Goal: Communication & Community: Participate in discussion

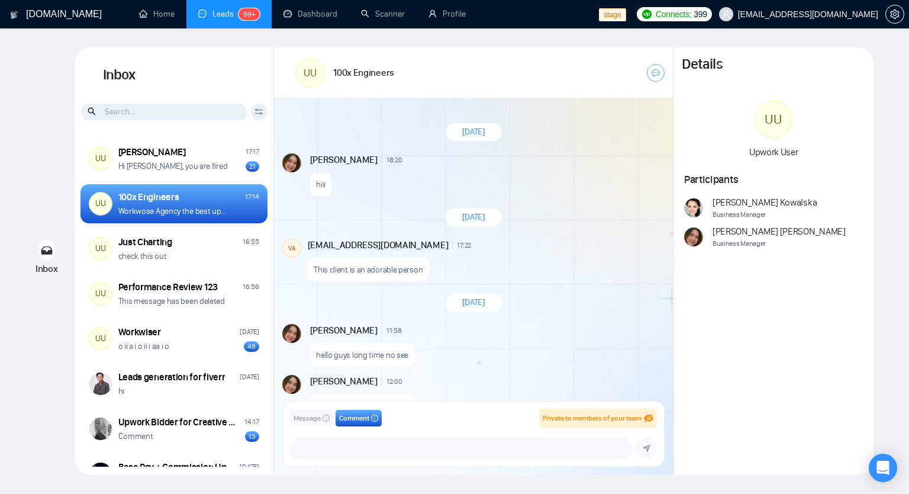
scroll to position [985, 0]
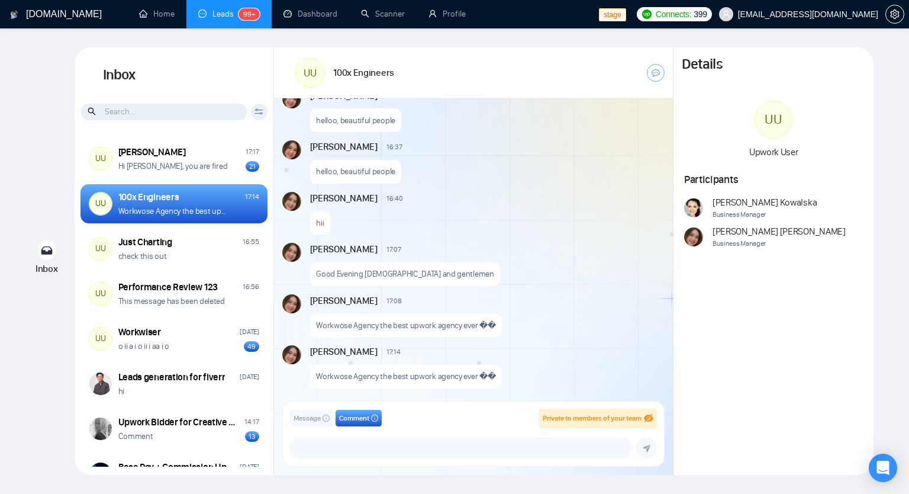
click at [317, 417] on span "Message" at bounding box center [307, 418] width 27 height 11
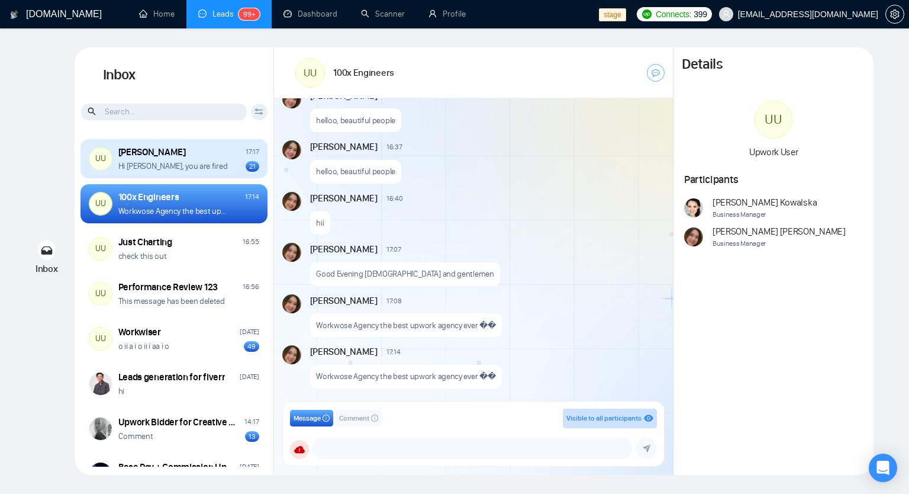
click at [208, 168] on div "Hi [PERSON_NAME], you are fired 21" at bounding box center [188, 165] width 141 height 11
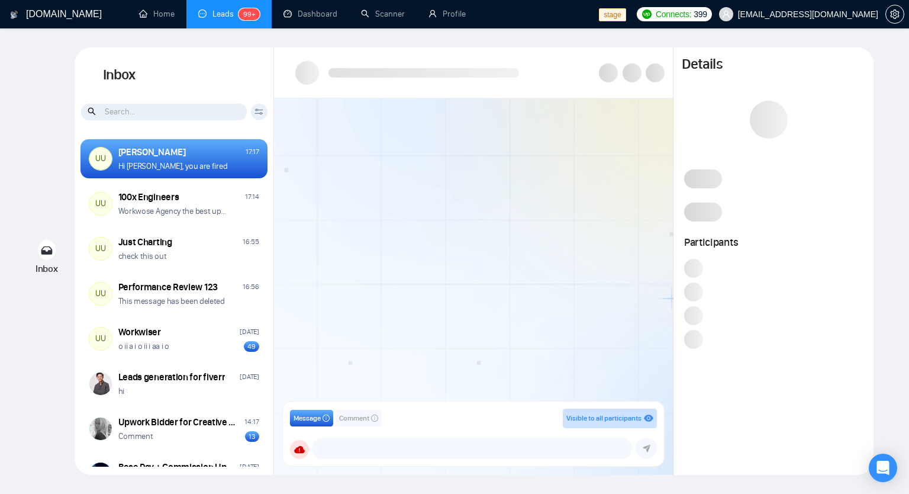
click at [360, 424] on button "Comment" at bounding box center [359, 418] width 46 height 17
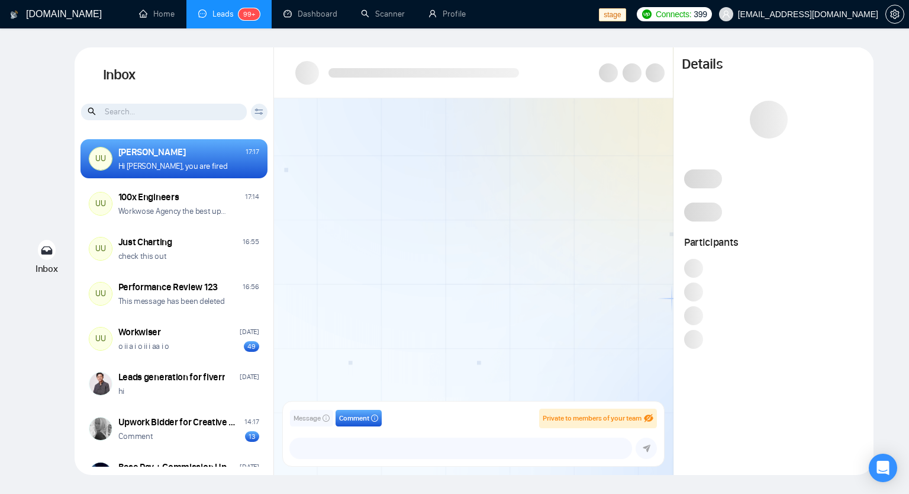
click at [322, 424] on button "Message" at bounding box center [311, 418] width 43 height 17
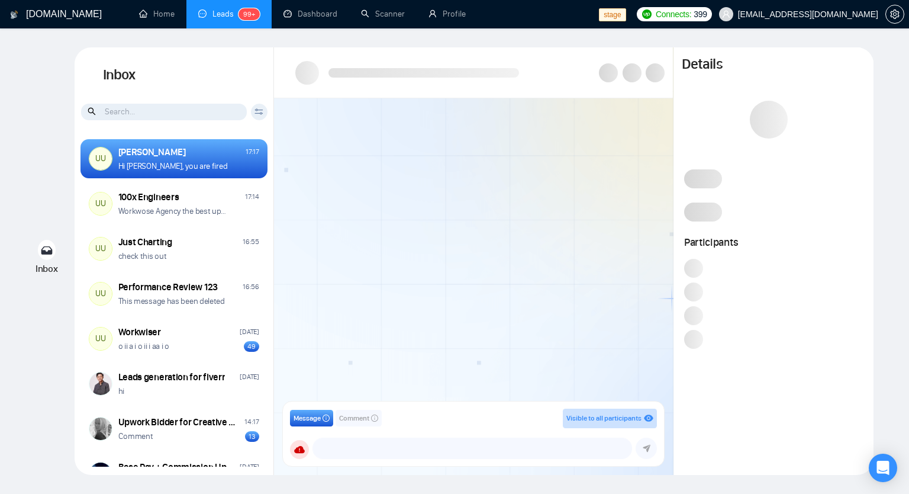
click at [362, 413] on span "Comment" at bounding box center [354, 418] width 30 height 11
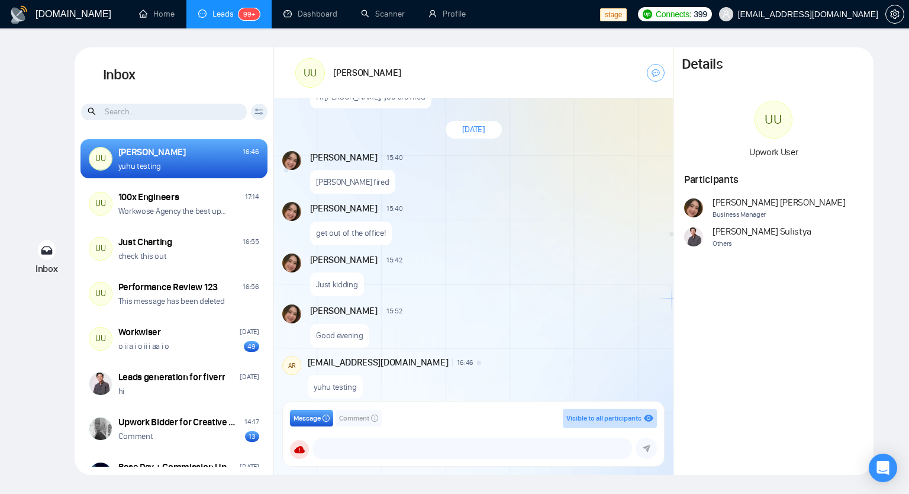
scroll to position [883, 0]
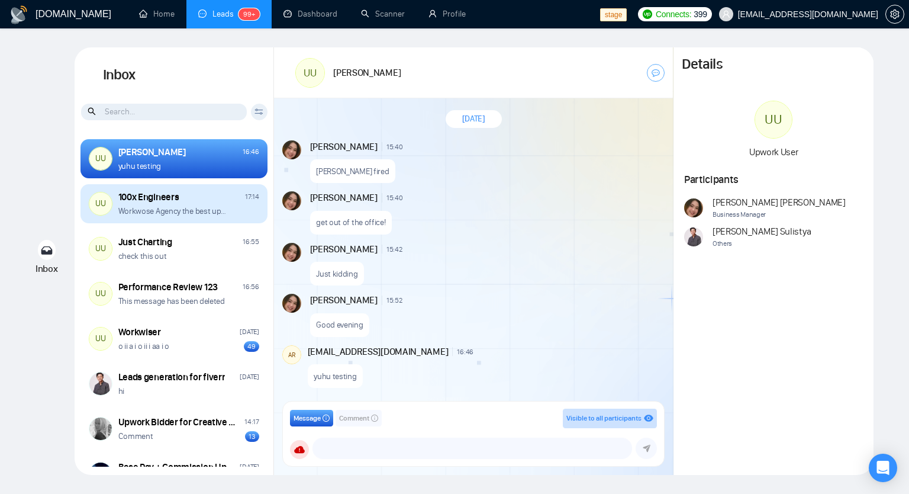
click at [182, 211] on p "Workwose Agency the best upwork agency ever ��" at bounding box center [174, 210] width 113 height 11
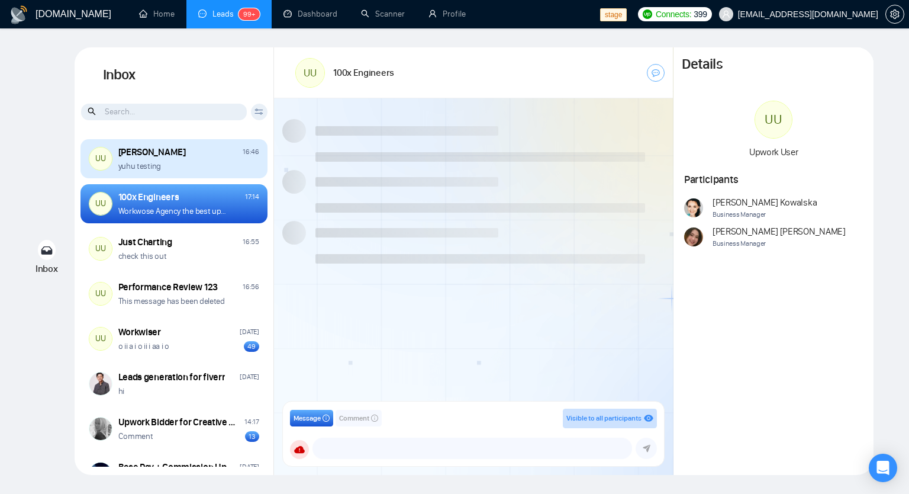
scroll to position [986, 0]
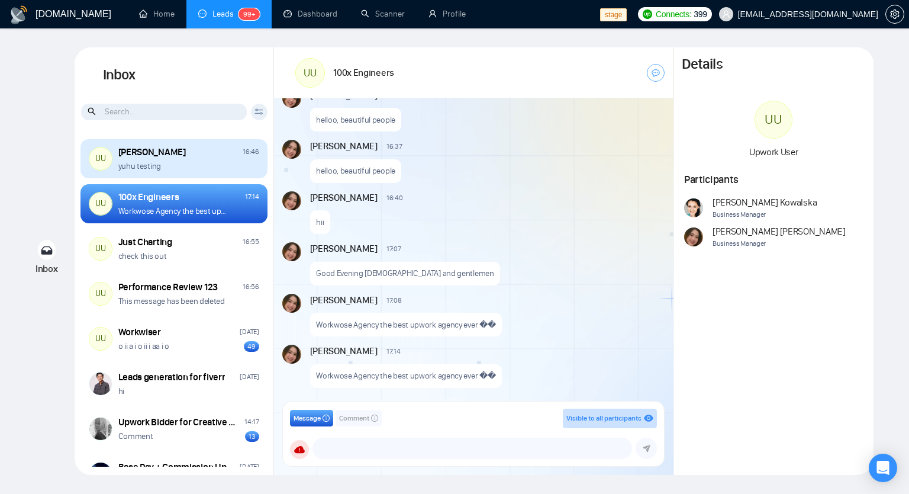
click at [202, 171] on div "UU Ari Sulistya 16:46 yuhu testing" at bounding box center [174, 158] width 187 height 39
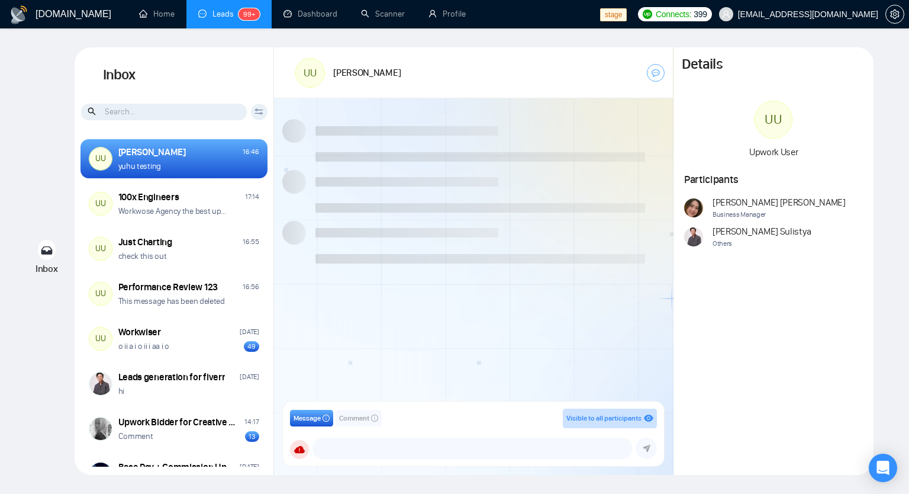
scroll to position [883, 0]
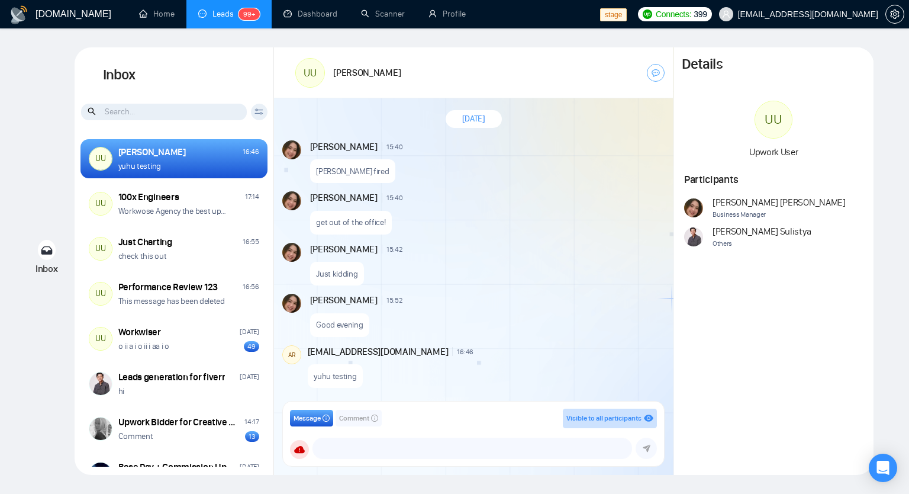
click at [360, 417] on span "Comment" at bounding box center [354, 418] width 30 height 11
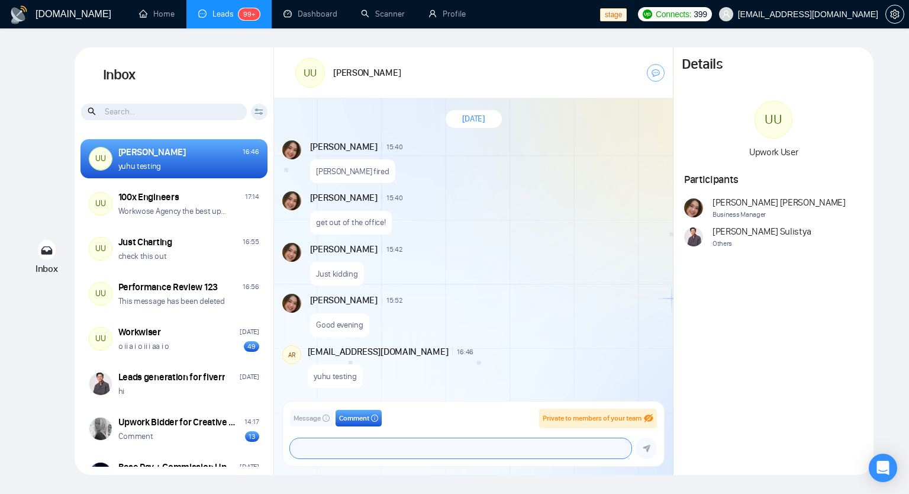
click at [368, 456] on textarea at bounding box center [461, 448] width 342 height 20
type textarea "Helooo"
click at [647, 450] on icon "submit" at bounding box center [647, 449] width 8 height 8
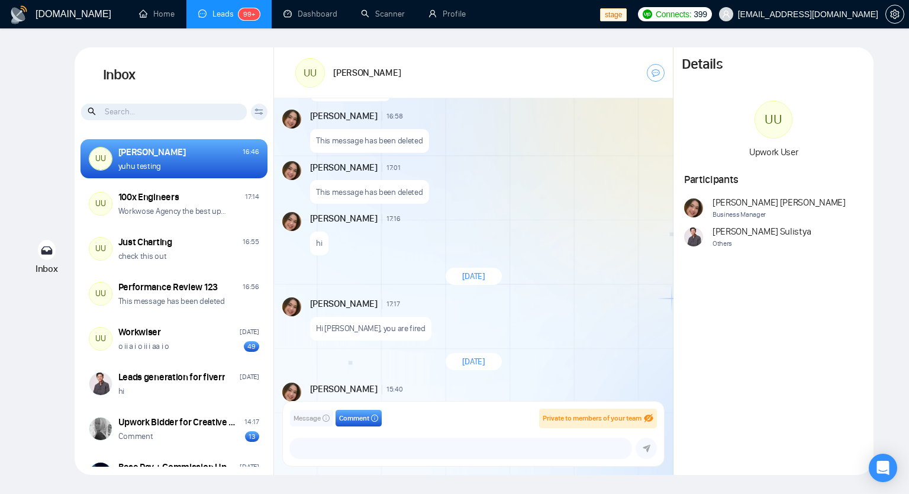
scroll to position [1229, 0]
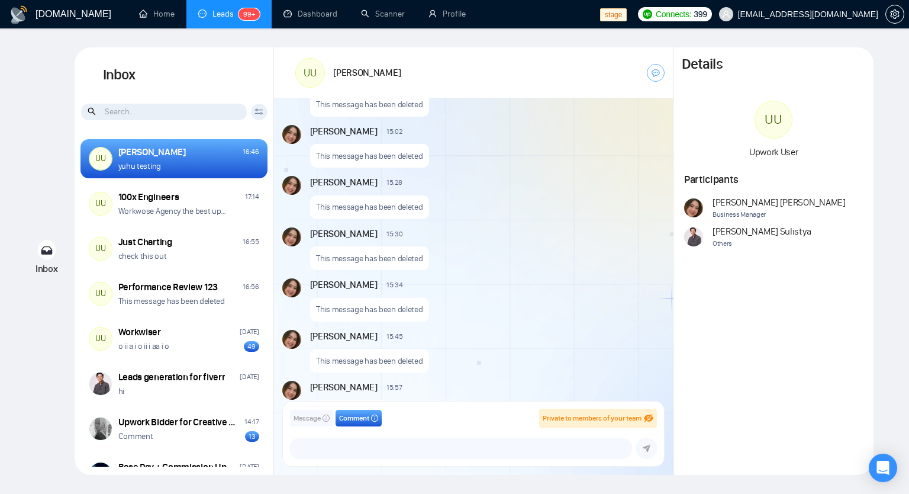
click at [448, 247] on div "This message has been deleted" at bounding box center [486, 255] width 353 height 30
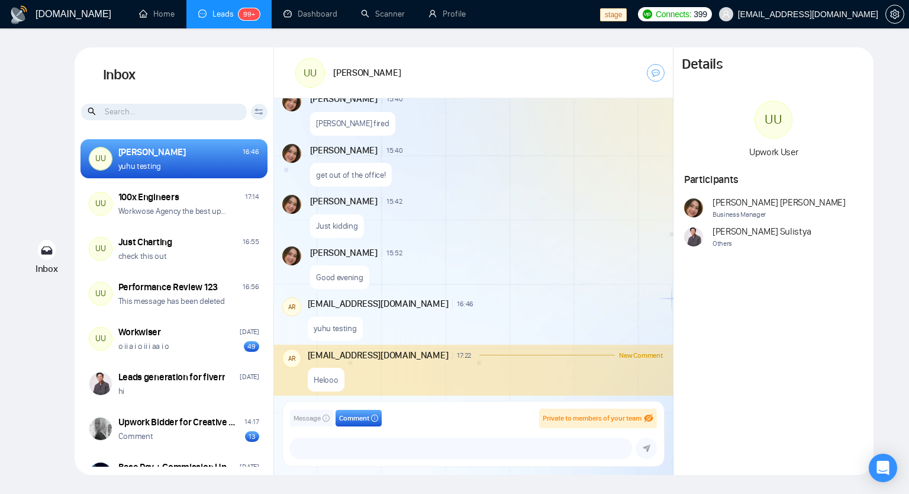
scroll to position [1229, 0]
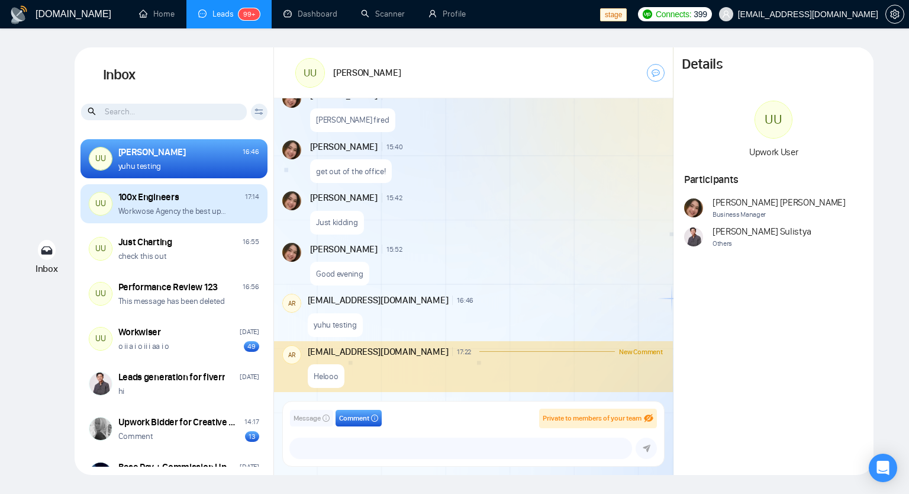
click at [197, 202] on div "100x Engineers 17:14" at bounding box center [188, 197] width 141 height 13
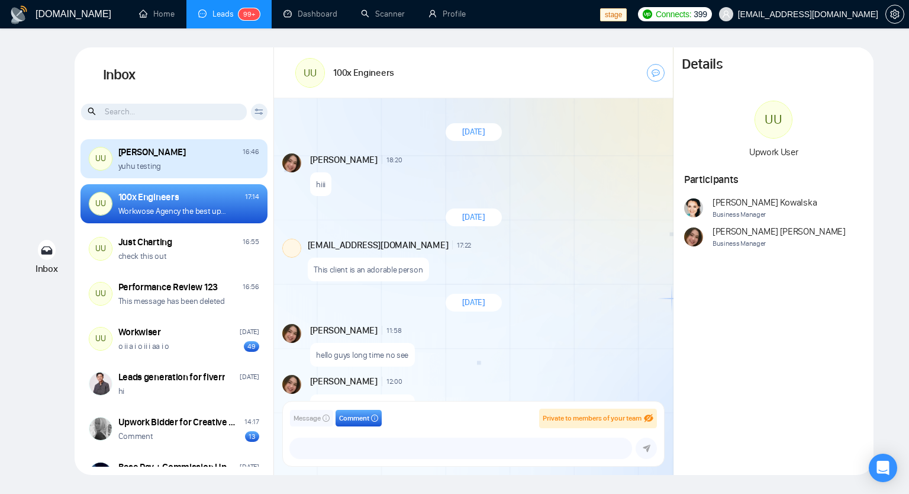
scroll to position [986, 0]
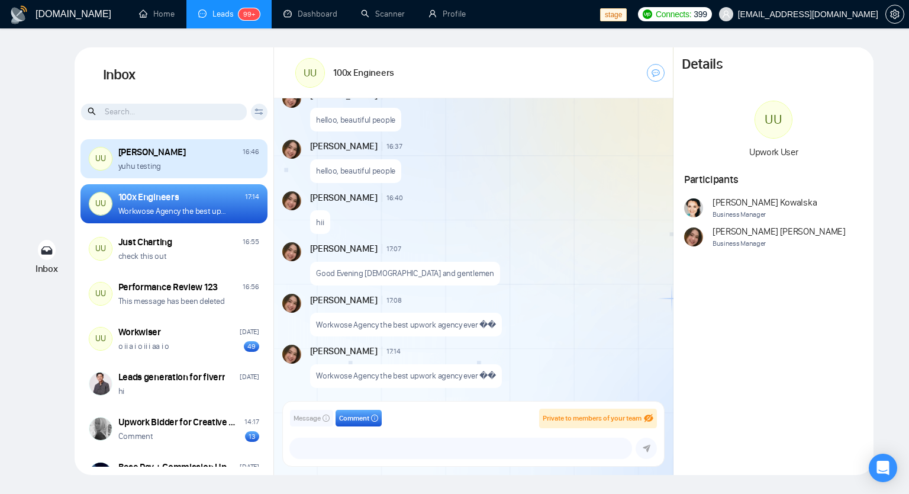
click at [200, 156] on div "Ari Sulistya 16:46" at bounding box center [188, 152] width 141 height 13
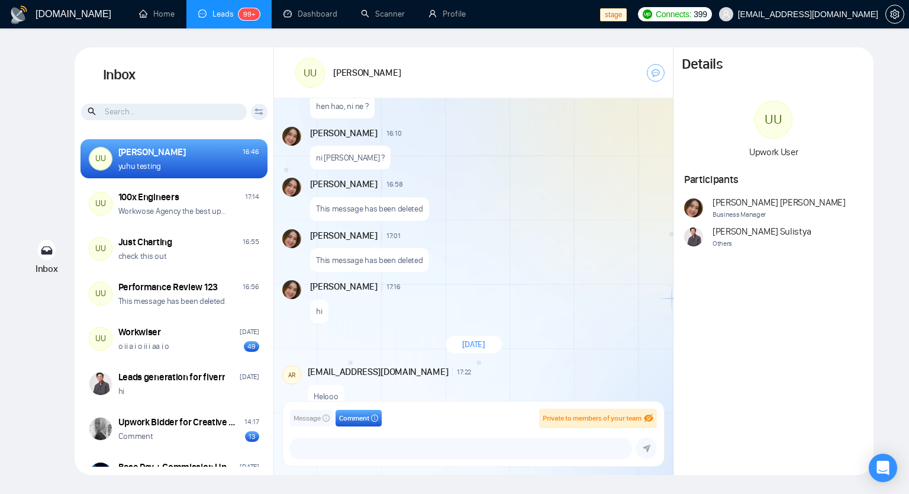
scroll to position [888, 0]
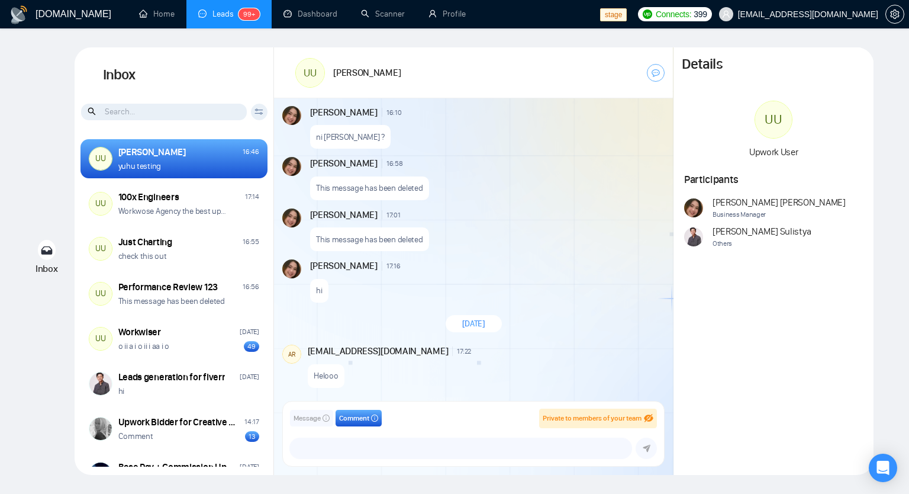
click at [329, 379] on p "Helooo" at bounding box center [326, 375] width 24 height 11
click at [440, 352] on div "arief.rahman@gigradar.io 17:22 New Comment" at bounding box center [485, 351] width 355 height 13
click at [449, 358] on div "Helooo" at bounding box center [485, 373] width 355 height 30
click at [310, 423] on span "Message" at bounding box center [307, 418] width 27 height 11
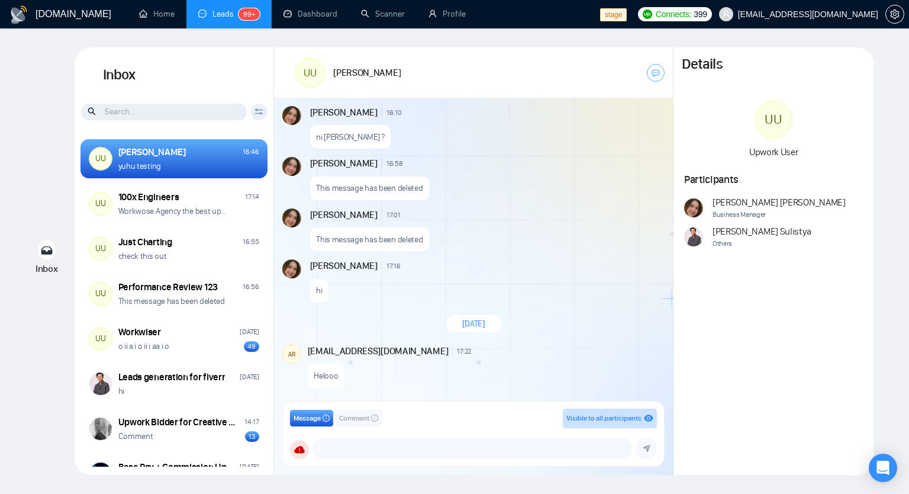
click at [368, 420] on span "Comment" at bounding box center [354, 418] width 30 height 11
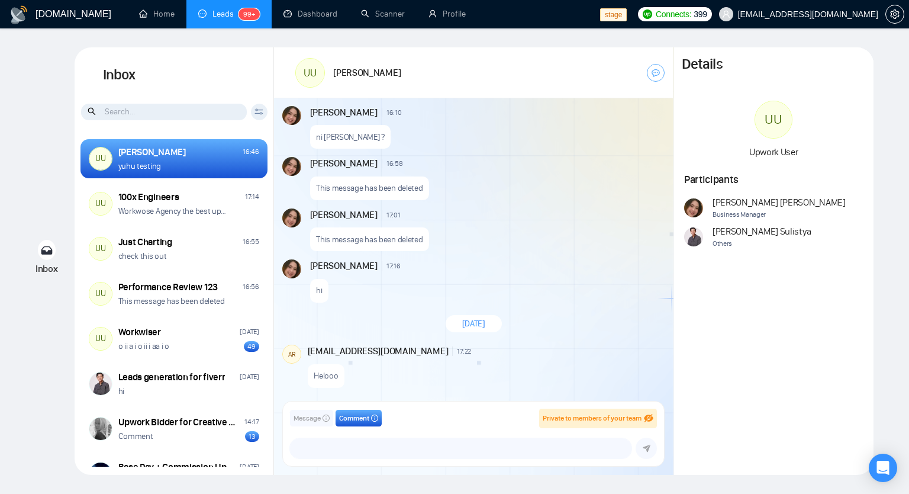
click at [319, 420] on span "Message" at bounding box center [307, 418] width 27 height 11
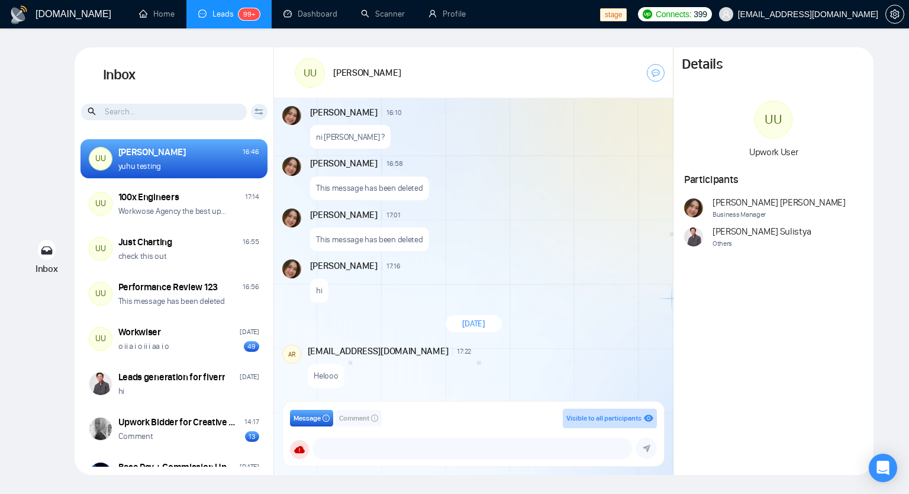
click at [351, 422] on button "Andrian Marsella" at bounding box center [362, 425] width 134 height 24
click at [323, 422] on button "Message" at bounding box center [311, 418] width 43 height 17
click at [369, 423] on span "Comment" at bounding box center [354, 418] width 30 height 11
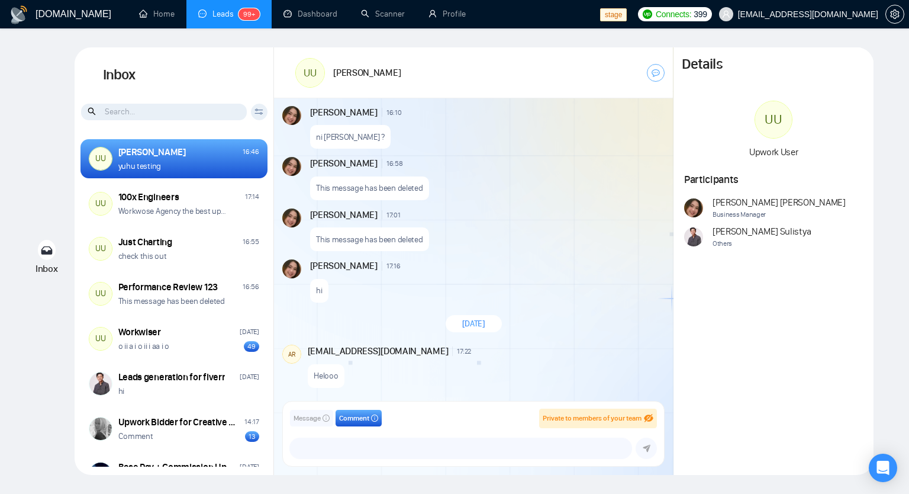
click at [318, 420] on span "Message" at bounding box center [307, 418] width 27 height 11
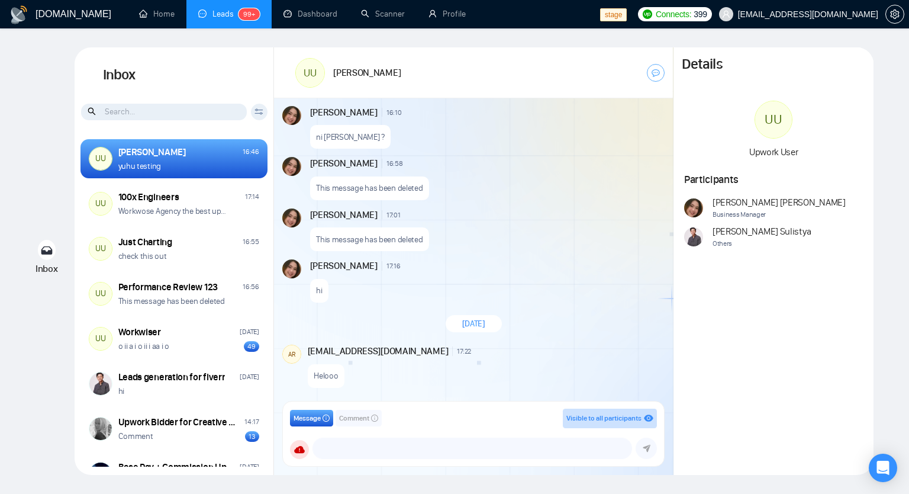
click at [353, 419] on div "GigRadar Business Manager Andrian Marsella" at bounding box center [362, 418] width 134 height 37
click at [362, 419] on span "Comment" at bounding box center [354, 418] width 30 height 11
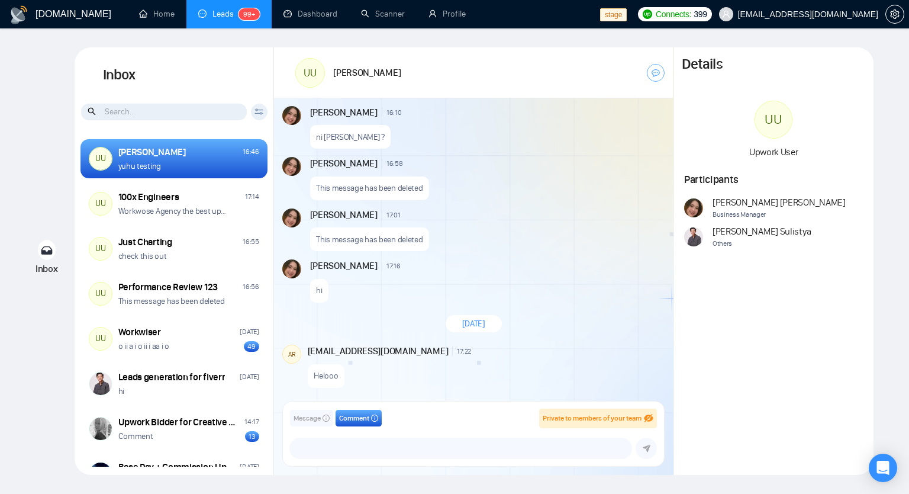
click at [303, 420] on span "Message" at bounding box center [307, 418] width 27 height 11
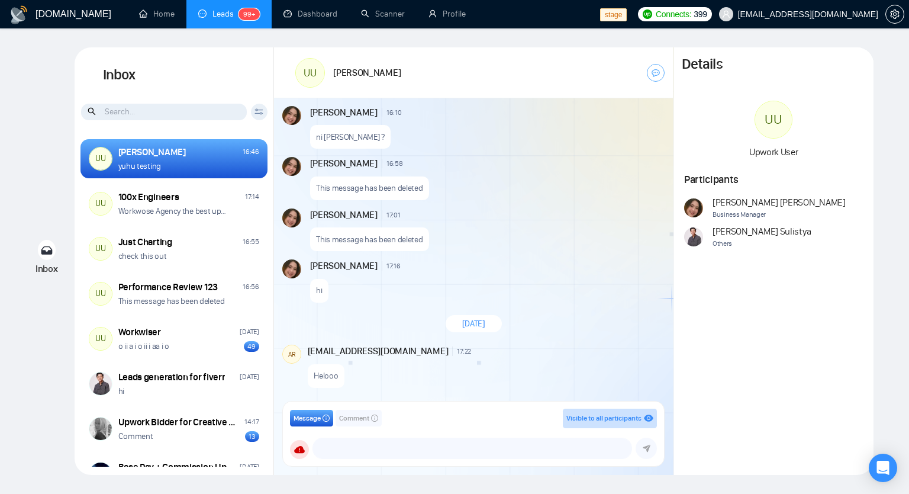
click at [365, 420] on button "Andrian Marsella" at bounding box center [362, 425] width 134 height 24
click at [313, 419] on span "Message" at bounding box center [307, 418] width 27 height 11
click at [362, 417] on span "Comment" at bounding box center [354, 418] width 30 height 11
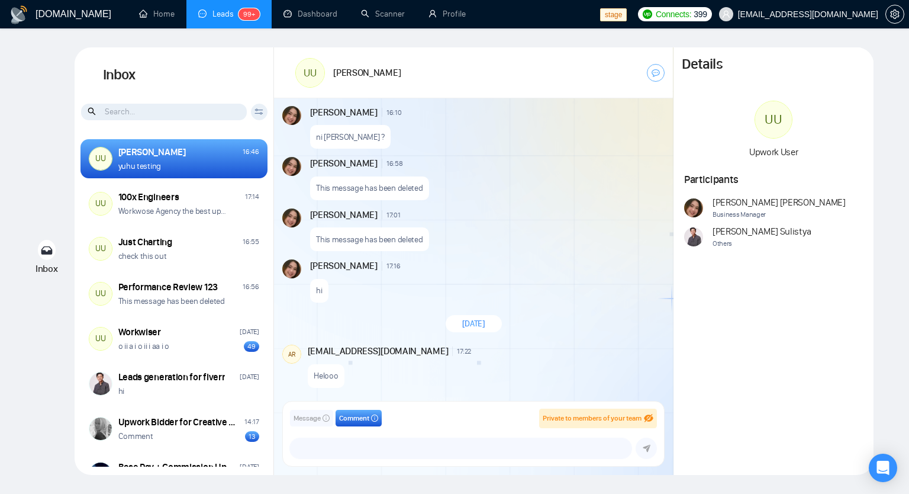
click at [291, 419] on button "Message" at bounding box center [311, 418] width 43 height 17
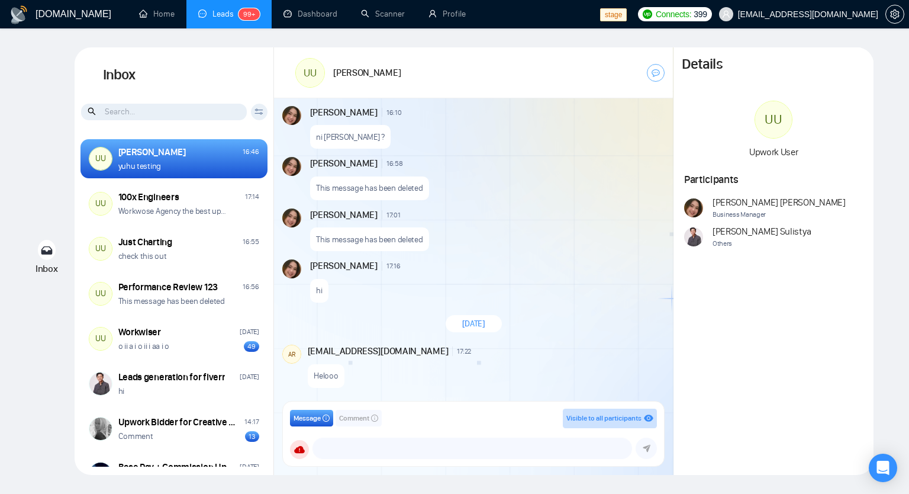
click at [364, 420] on span "Comment" at bounding box center [354, 418] width 30 height 11
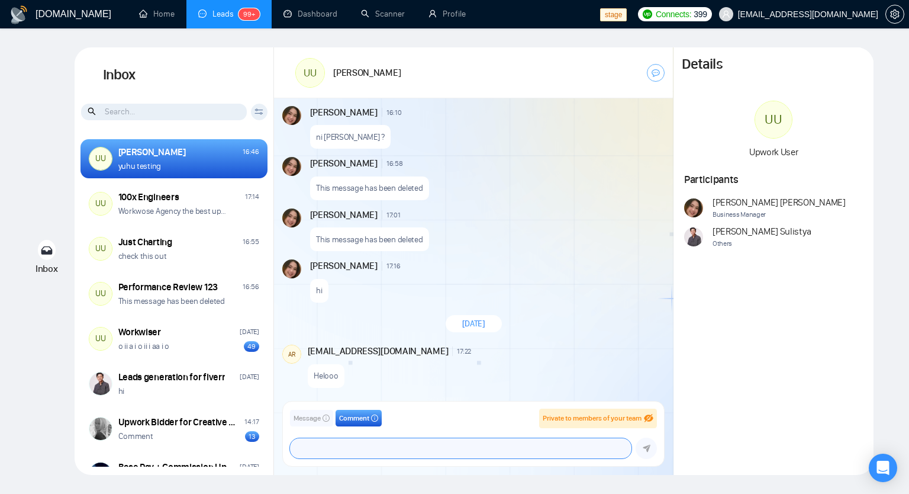
click at [343, 439] on textarea at bounding box center [461, 448] width 342 height 20
click at [313, 415] on span "Message" at bounding box center [307, 418] width 27 height 11
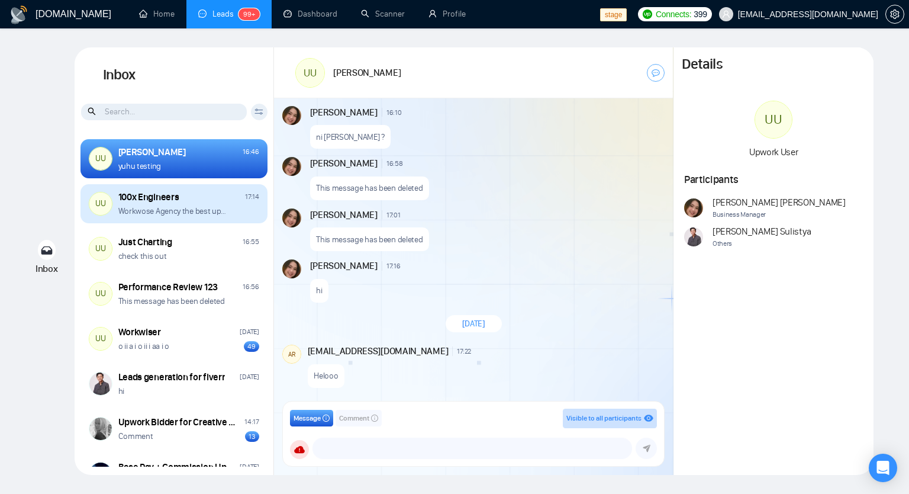
click at [224, 185] on div "UU 100x Engineers 17:14 Workwose Agency the best upwork agency ever ��" at bounding box center [174, 203] width 187 height 39
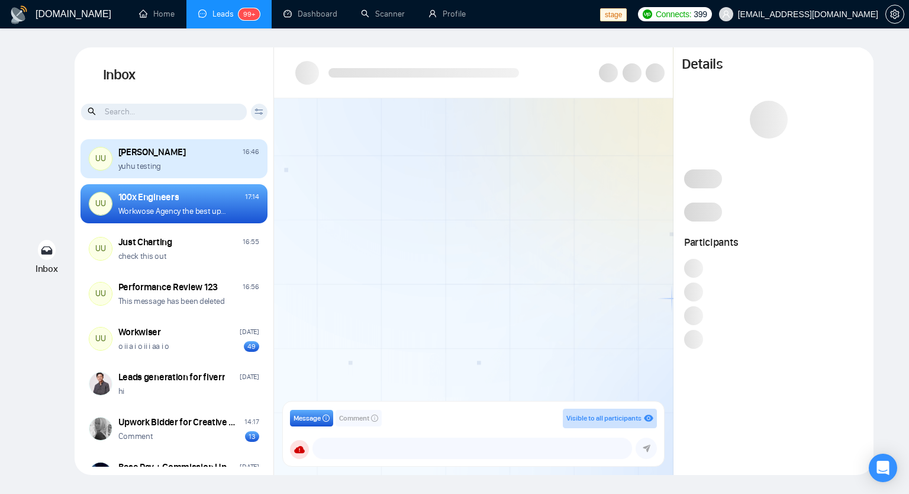
click at [216, 159] on div "Ari Sulistya 16:46 yuhu testing" at bounding box center [188, 159] width 141 height 27
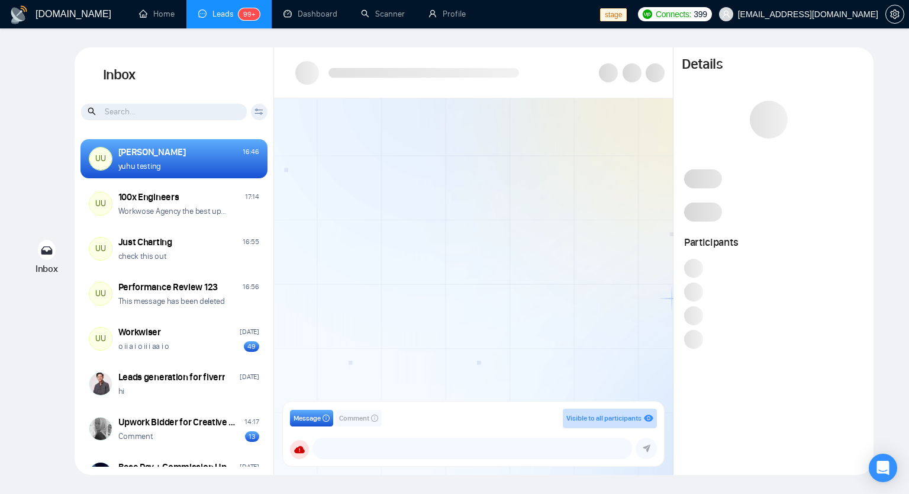
click at [343, 438] on div "GigRadar Business Manager bolein95+admin@gmail.com vlad_fukarevych@gigradar.io …" at bounding box center [473, 448] width 367 height 21
click at [360, 449] on textarea at bounding box center [472, 448] width 319 height 20
click at [349, 406] on div "Message Comment Visible to all participants GigRadar Business Manager bolein95+…" at bounding box center [473, 433] width 381 height 65
click at [355, 413] on span "Comment" at bounding box center [354, 418] width 30 height 11
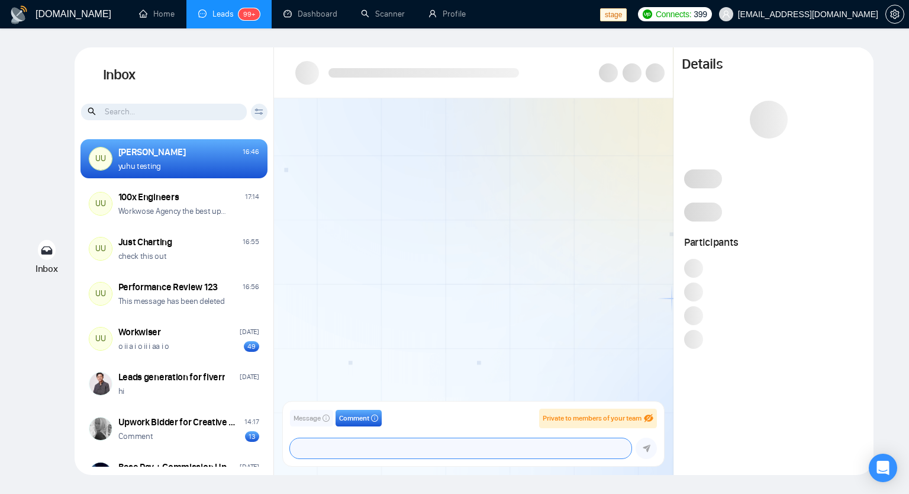
click at [361, 442] on textarea at bounding box center [461, 448] width 342 height 20
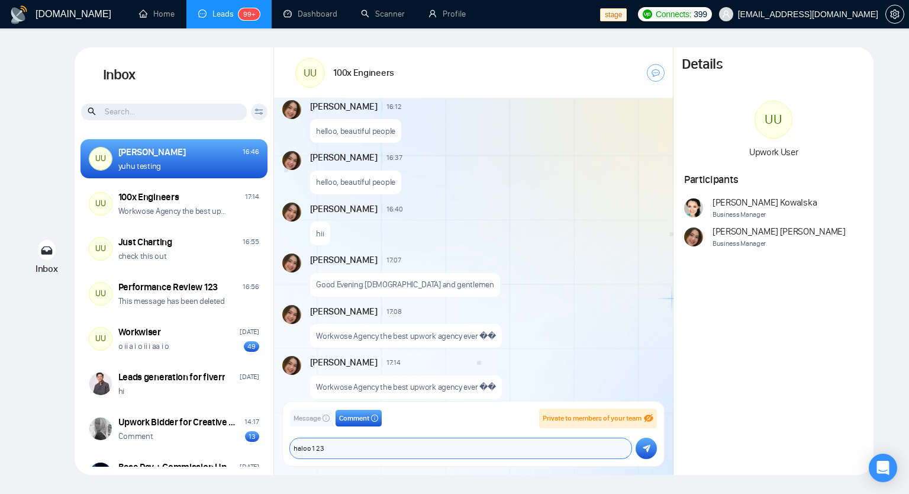
scroll to position [985, 0]
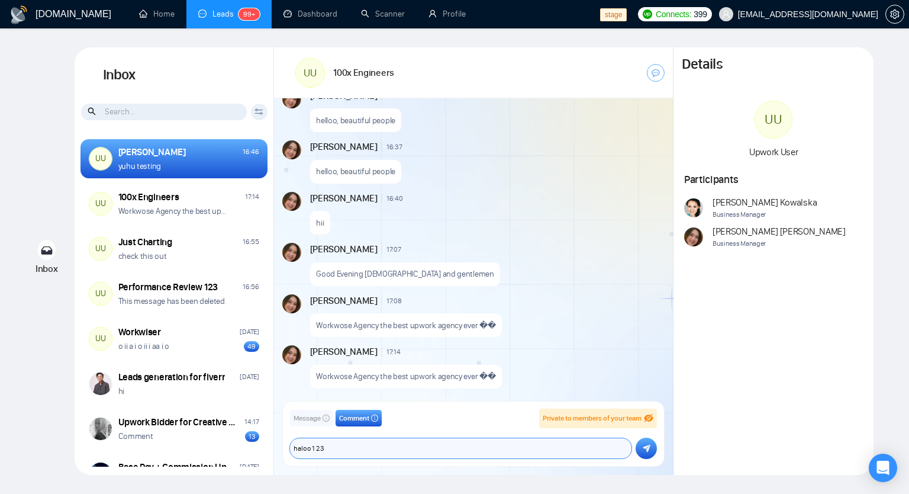
type textarea "haloo 1 2 3"
click at [313, 417] on span "Message" at bounding box center [307, 418] width 27 height 11
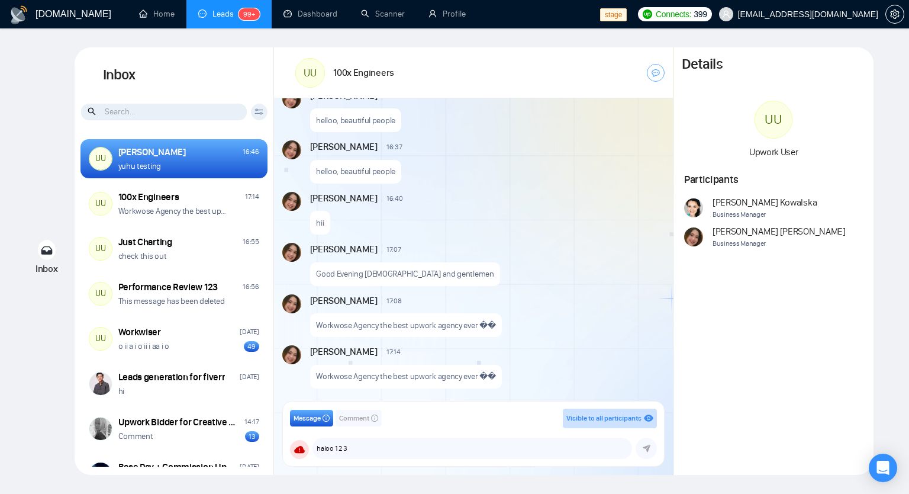
click at [368, 417] on span "Comment" at bounding box center [354, 418] width 30 height 11
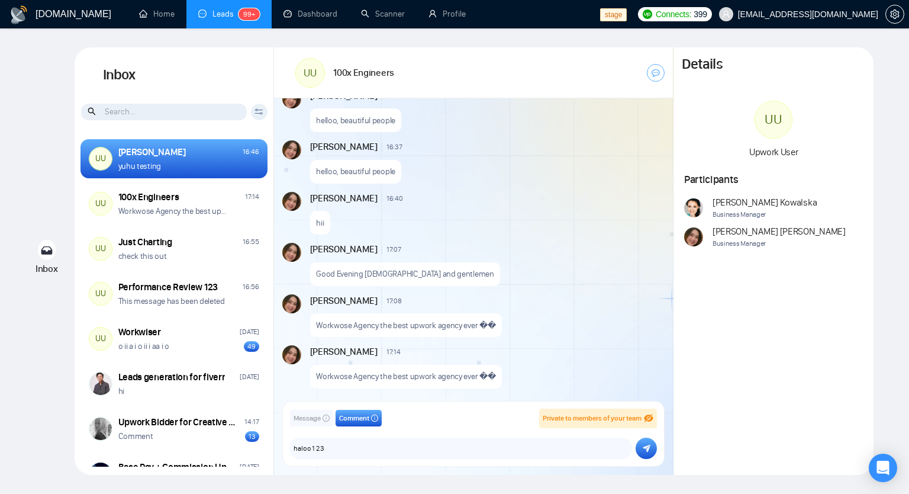
click at [644, 451] on icon "submit" at bounding box center [647, 448] width 8 height 8
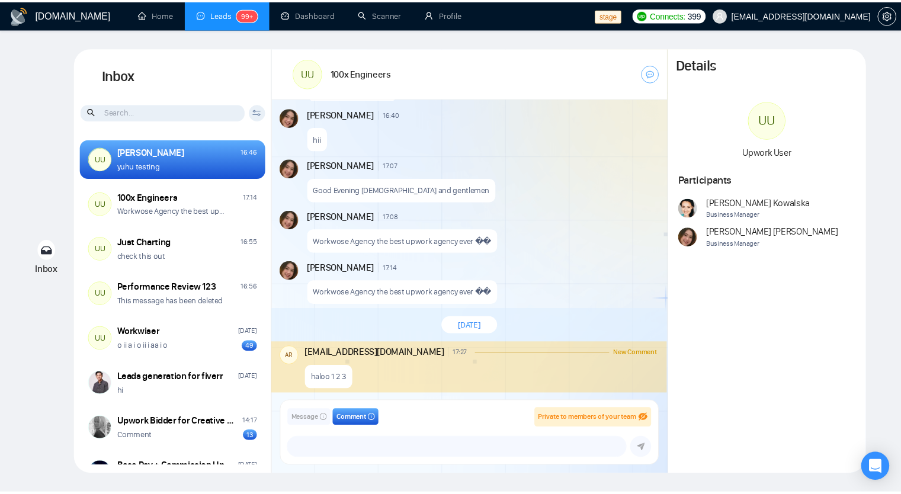
scroll to position [1070, 0]
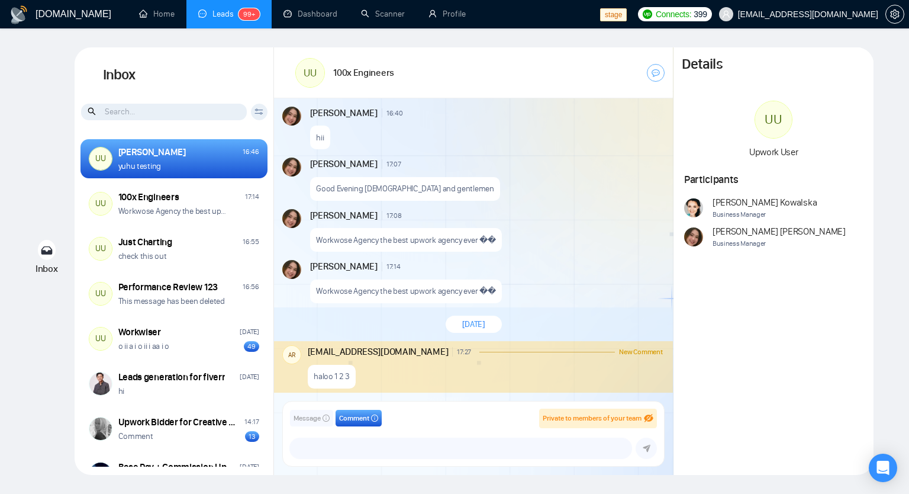
click at [862, 244] on div "Agnieszka Kowalska Business Manager Andrian Marsella Business Manager" at bounding box center [773, 222] width 179 height 53
click at [454, 10] on link "Profile" at bounding box center [447, 14] width 37 height 10
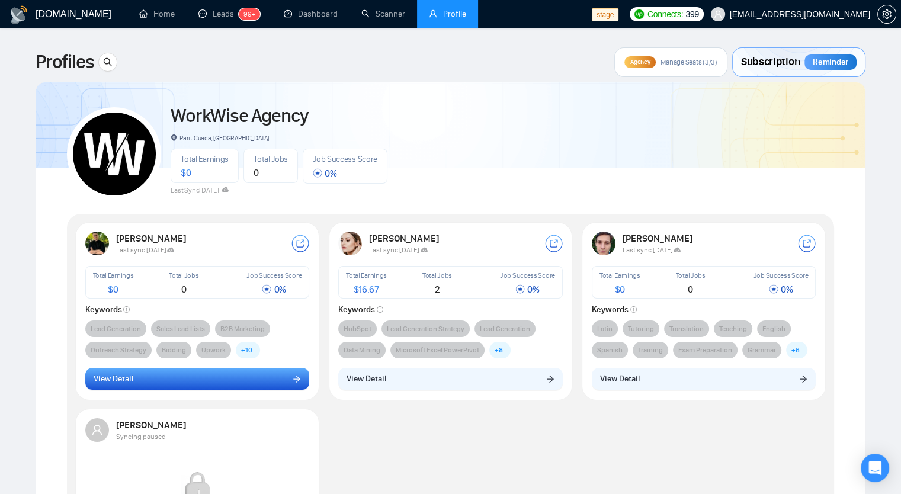
click at [187, 384] on button "View Detail" at bounding box center [197, 379] width 224 height 22
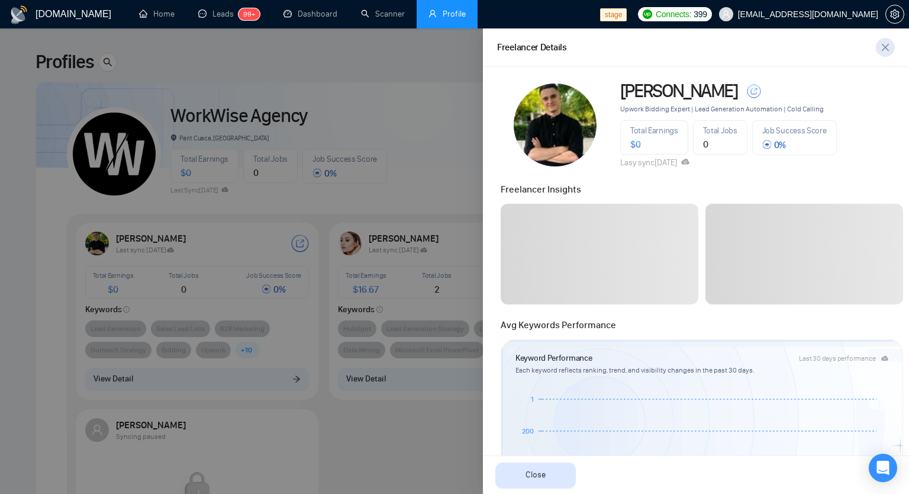
click at [887, 43] on icon "close" at bounding box center [885, 47] width 9 height 9
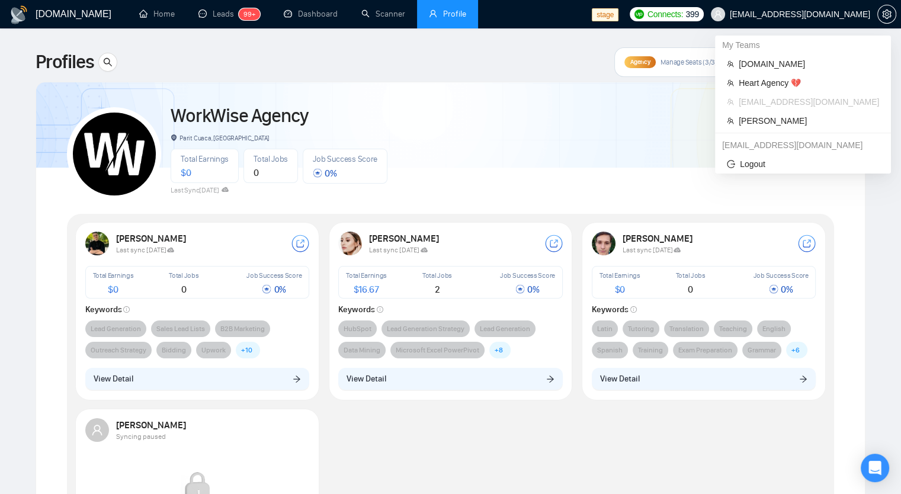
click at [836, 14] on span "[EMAIL_ADDRESS][DOMAIN_NAME]" at bounding box center [799, 14] width 140 height 0
click at [429, 143] on div "WorkWise Agency Parit Cuaca, Indonesia Total Earnings $ 0 Total Jobs 0 Job Succ…" at bounding box center [450, 149] width 767 height 105
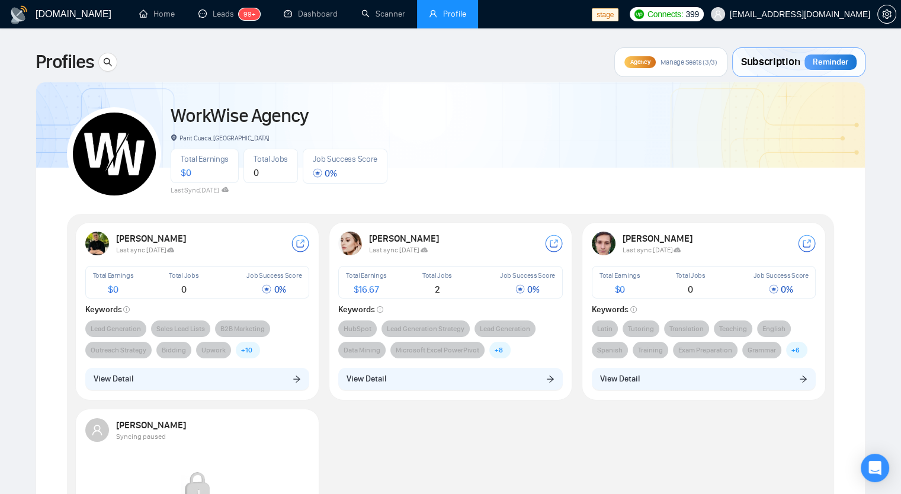
click at [126, 158] on img at bounding box center [114, 153] width 83 height 83
drag, startPoint x: 223, startPoint y: 113, endPoint x: 526, endPoint y: 128, distance: 303.5
click at [526, 128] on div "WorkWise Agency Parit Cuaca, Indonesia Total Earnings $ 0 Total Jobs 0 Job Succ…" at bounding box center [450, 149] width 767 height 105
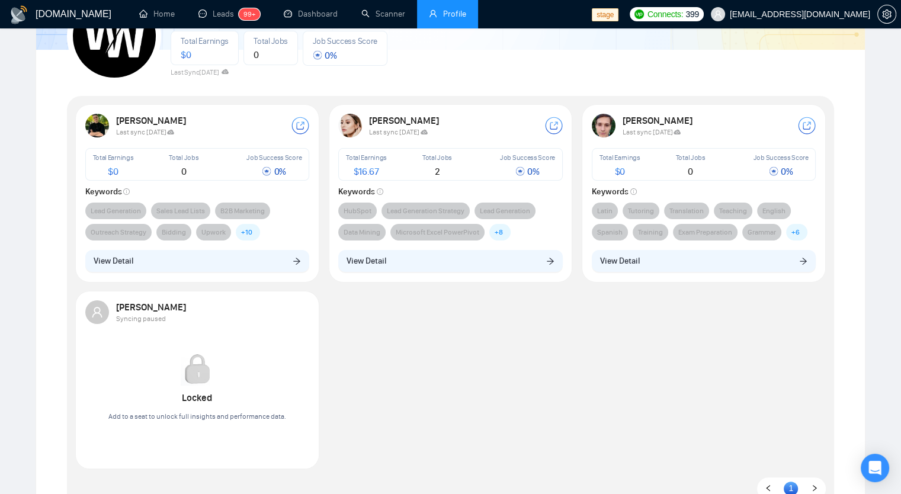
scroll to position [118, 0]
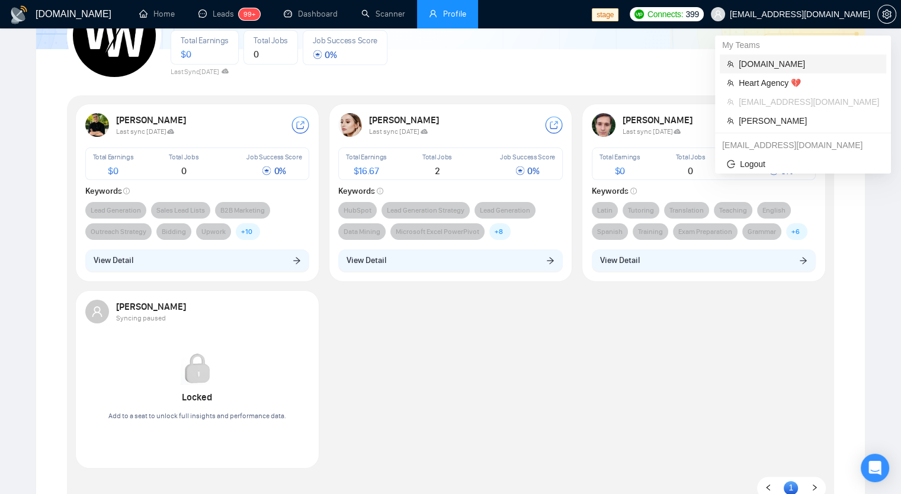
click at [772, 69] on span "[DOMAIN_NAME]" at bounding box center [808, 63] width 140 height 13
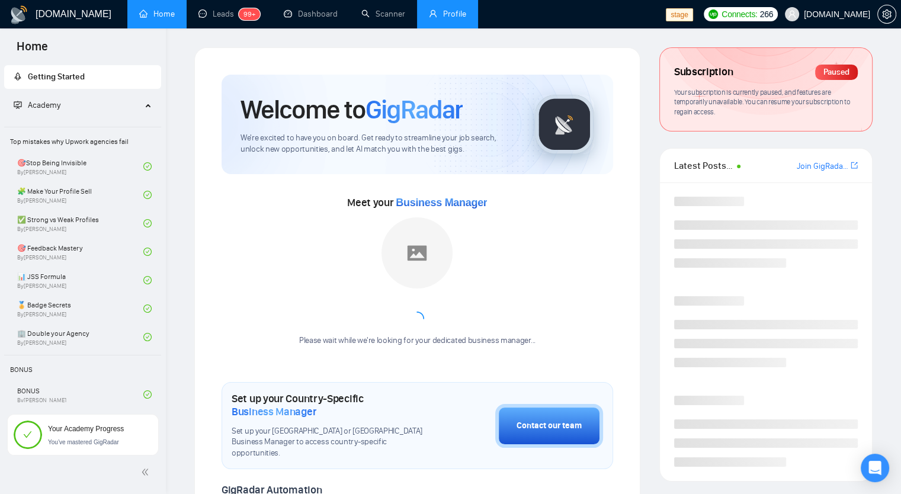
click at [439, 16] on link "Profile" at bounding box center [447, 14] width 37 height 10
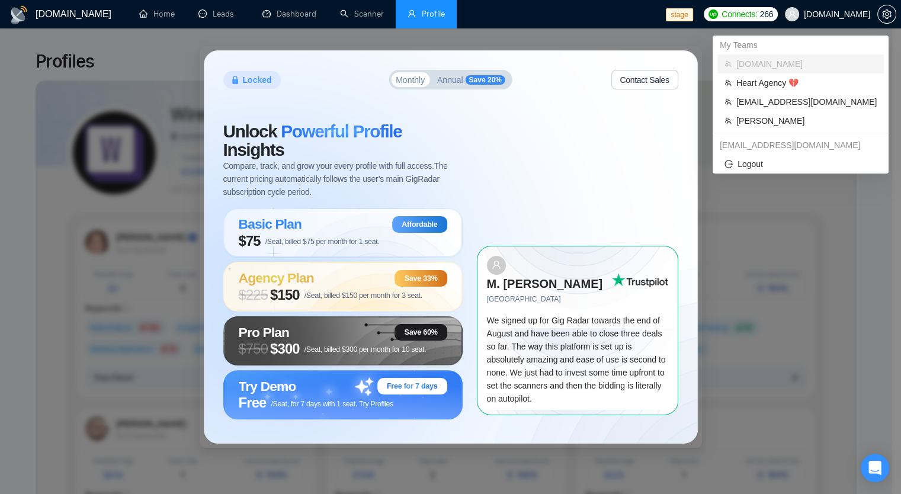
click at [869, 14] on span "[DOMAIN_NAME]" at bounding box center [836, 14] width 66 height 0
click at [774, 89] on span "Heart Agency 💔" at bounding box center [806, 82] width 140 height 13
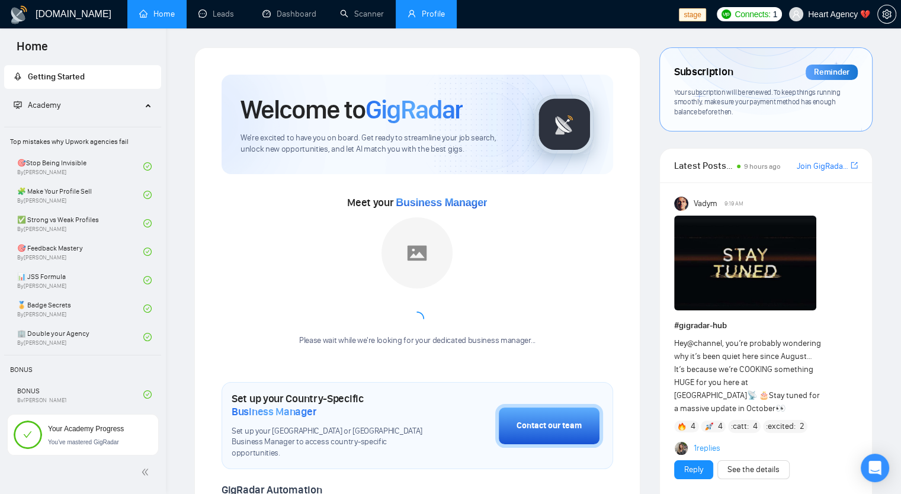
click at [425, 15] on link "Profile" at bounding box center [425, 14] width 37 height 10
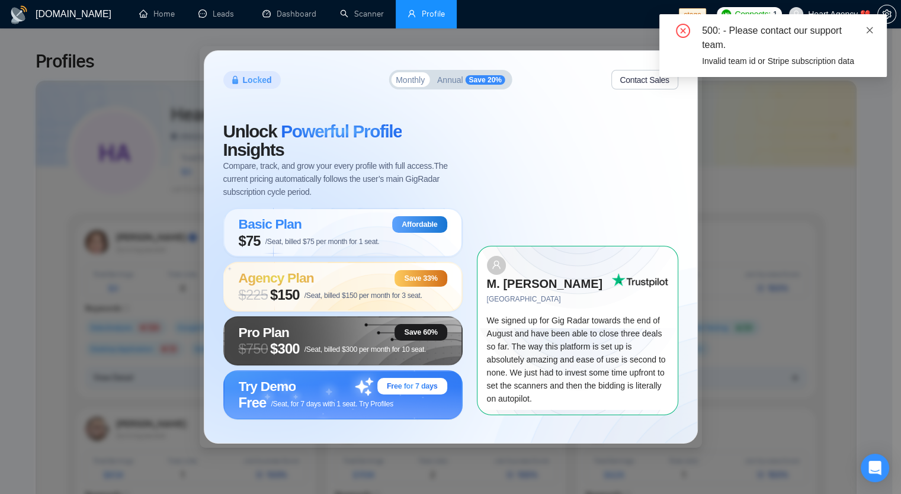
click at [869, 30] on icon "close" at bounding box center [869, 30] width 7 height 7
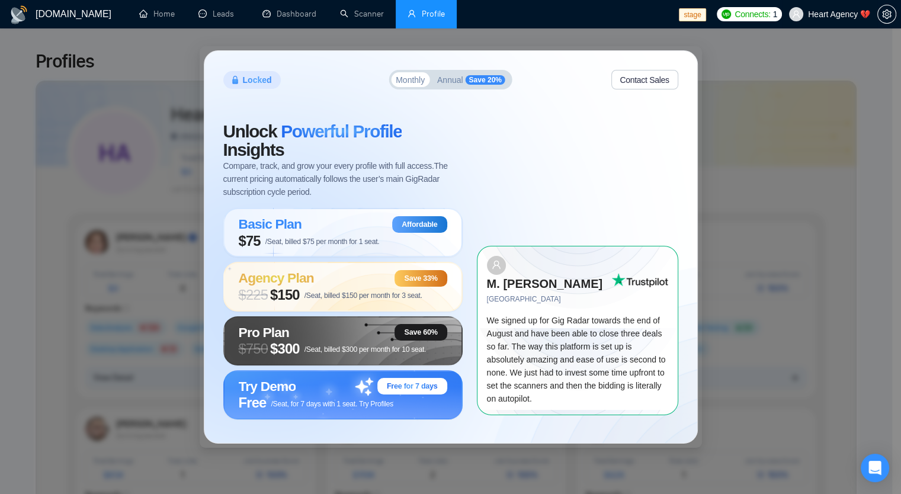
click at [837, 14] on span "Heart Agency 💔" at bounding box center [839, 14] width 62 height 0
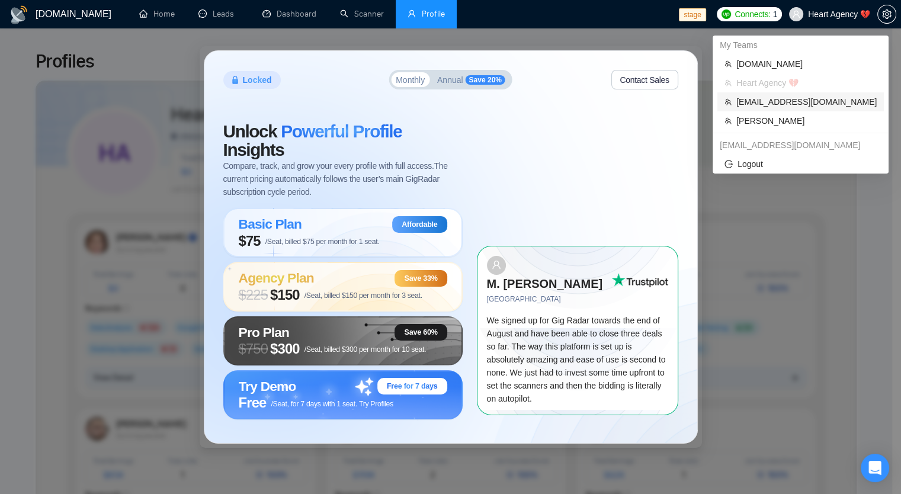
click at [772, 107] on span "[EMAIL_ADDRESS][DOMAIN_NAME]" at bounding box center [806, 101] width 140 height 13
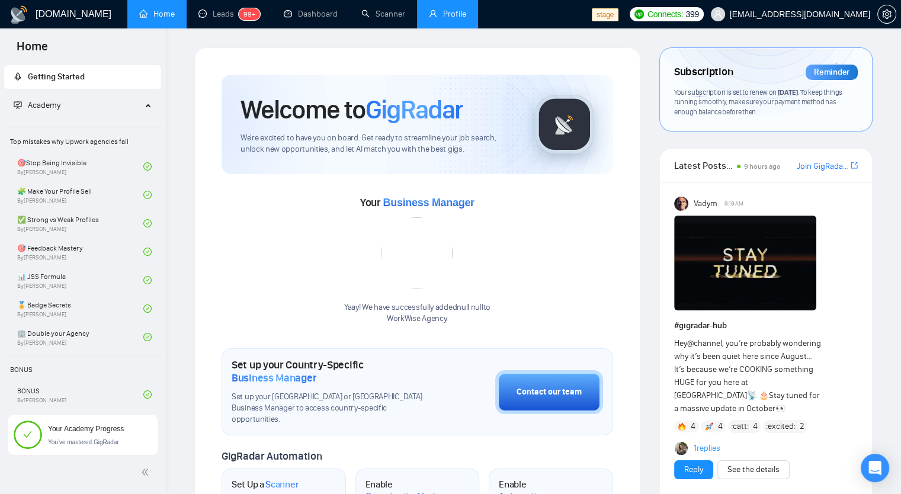
click at [439, 19] on link "Profile" at bounding box center [447, 14] width 37 height 10
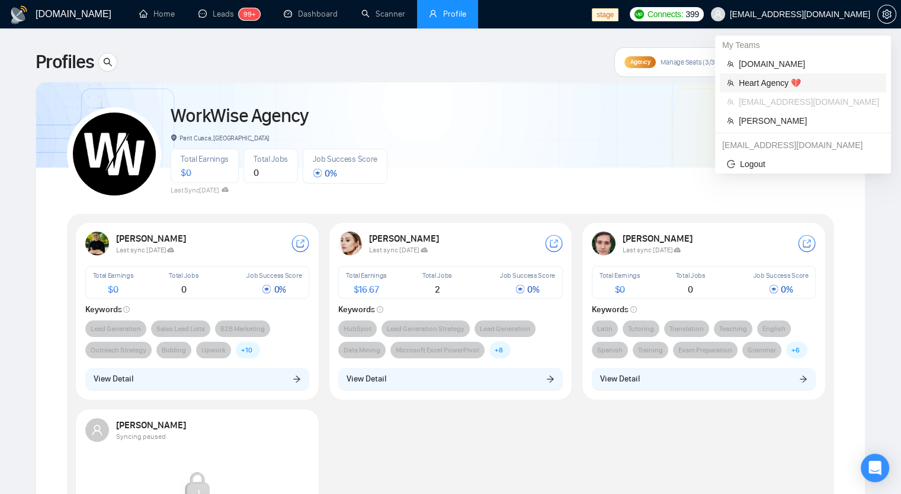
click at [803, 82] on span "Heart Agency 💔" at bounding box center [808, 82] width 140 height 13
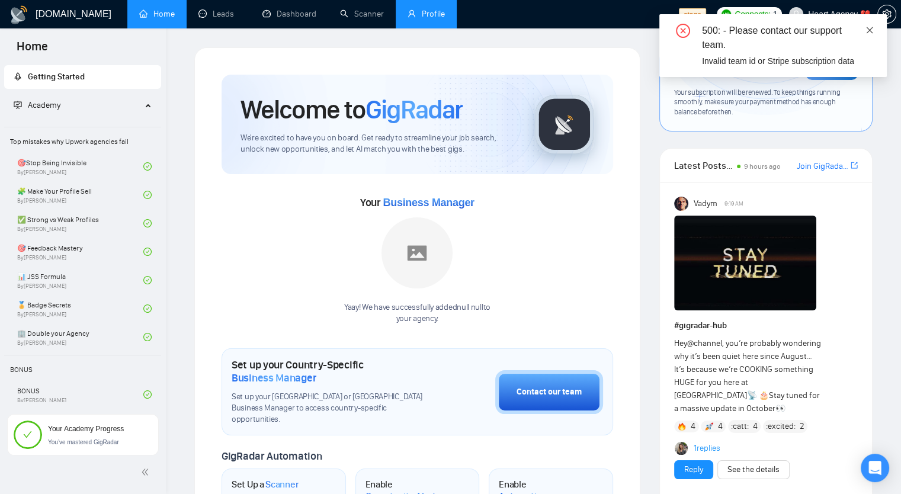
click at [869, 34] on span at bounding box center [869, 29] width 8 height 9
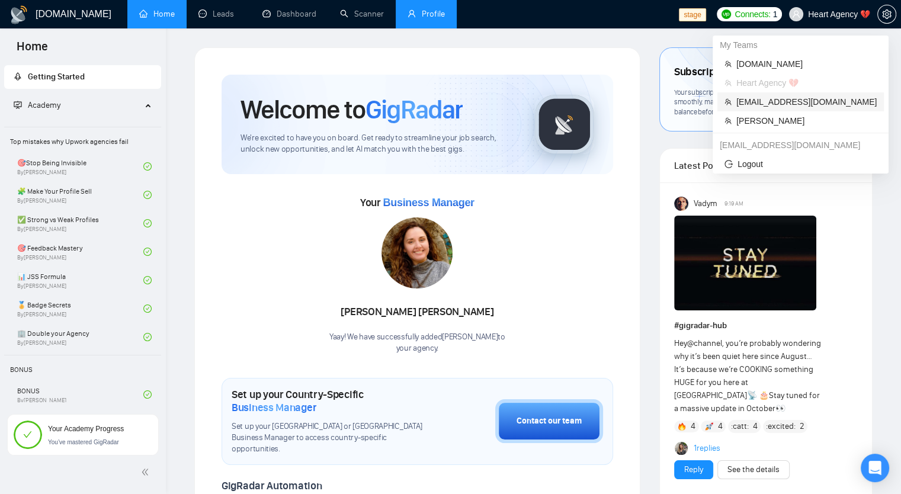
click at [792, 101] on span "[EMAIL_ADDRESS][DOMAIN_NAME]" at bounding box center [806, 101] width 140 height 13
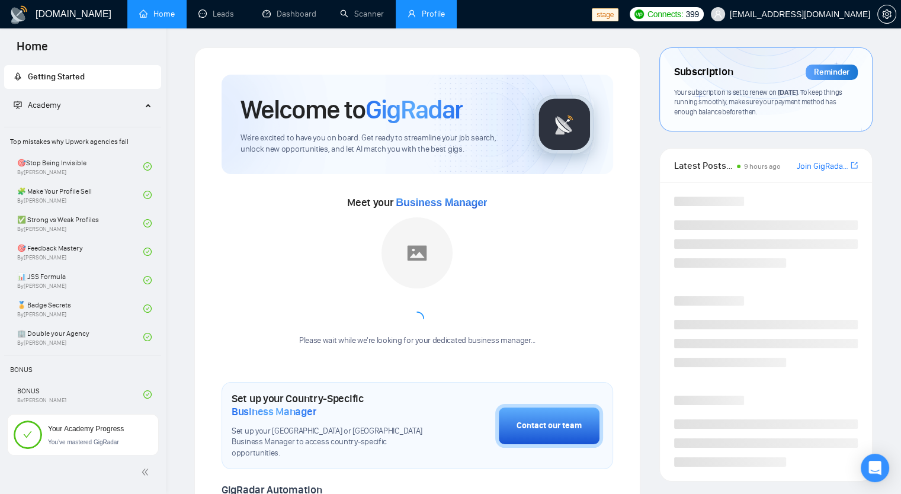
click at [445, 9] on link "Profile" at bounding box center [425, 14] width 37 height 10
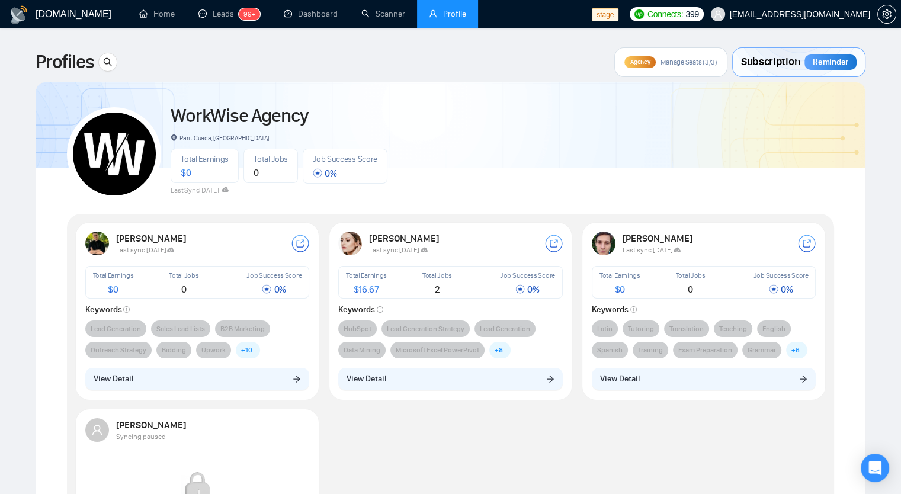
click at [783, 14] on span "[EMAIL_ADDRESS][DOMAIN_NAME]" at bounding box center [799, 14] width 140 height 0
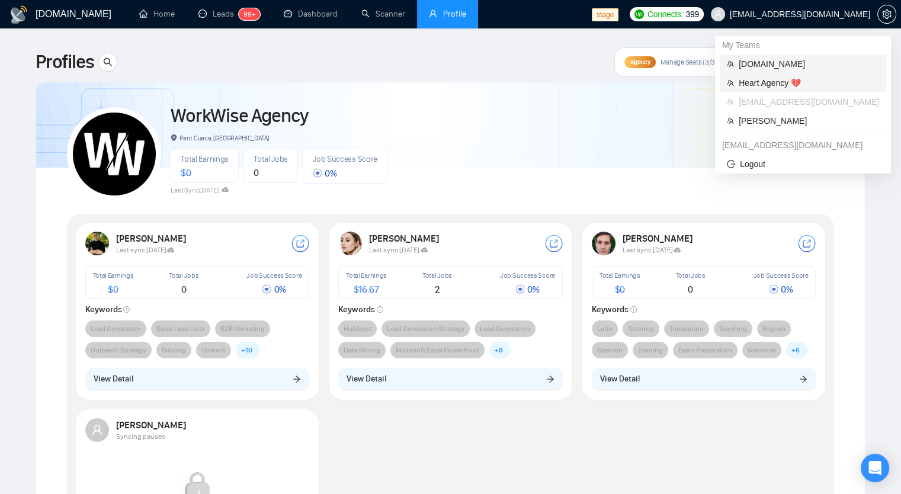
click at [789, 75] on li "Heart Agency 💔" at bounding box center [802, 82] width 166 height 19
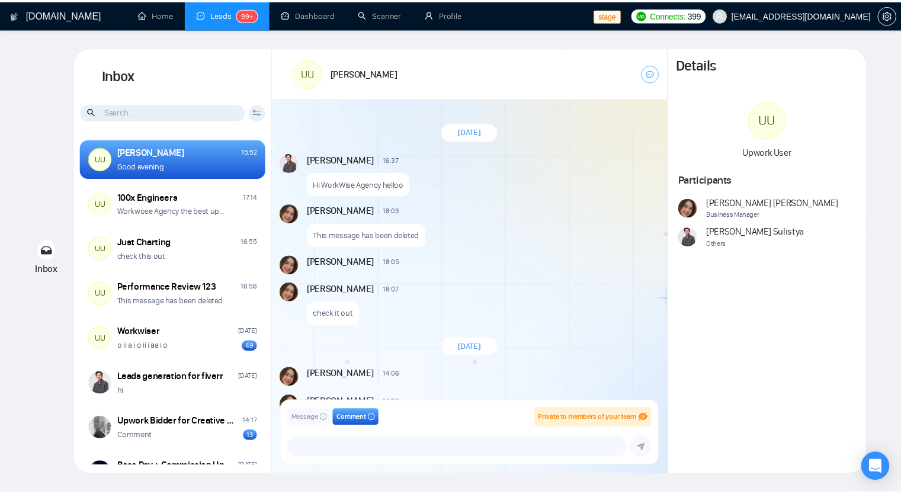
scroll to position [2150, 0]
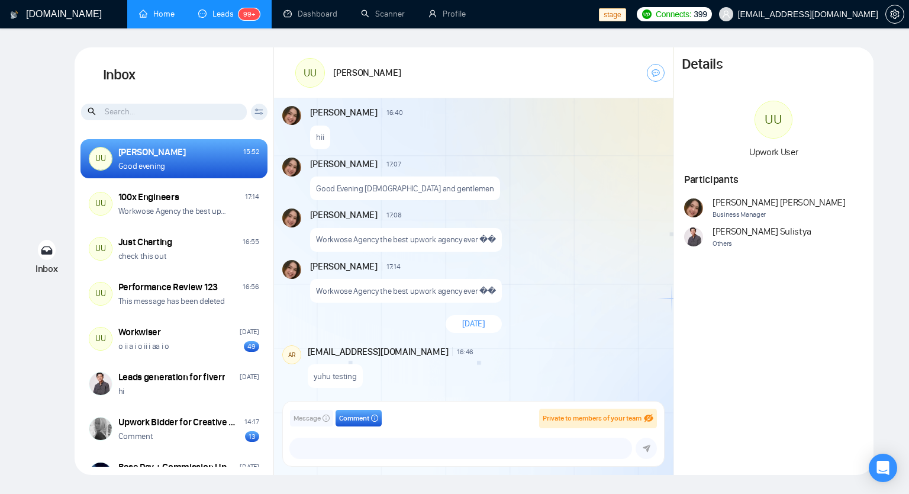
click at [171, 17] on link "Home" at bounding box center [157, 14] width 36 height 10
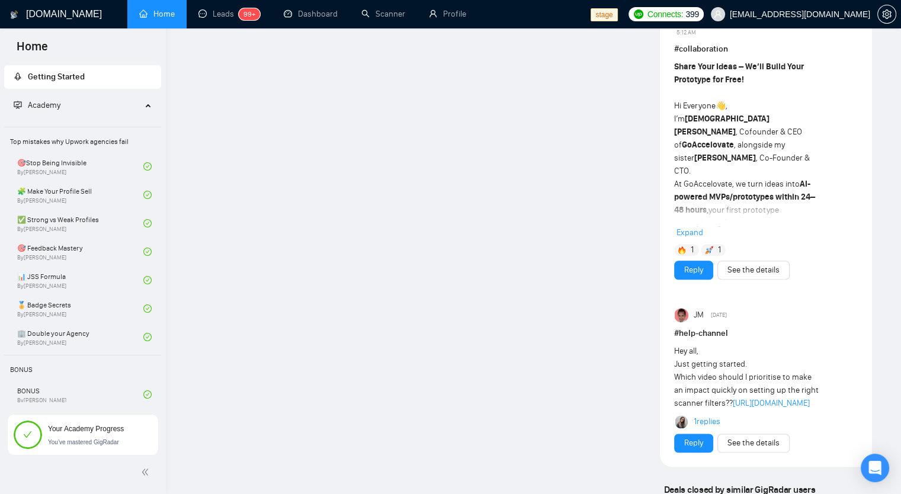
scroll to position [1615, 0]
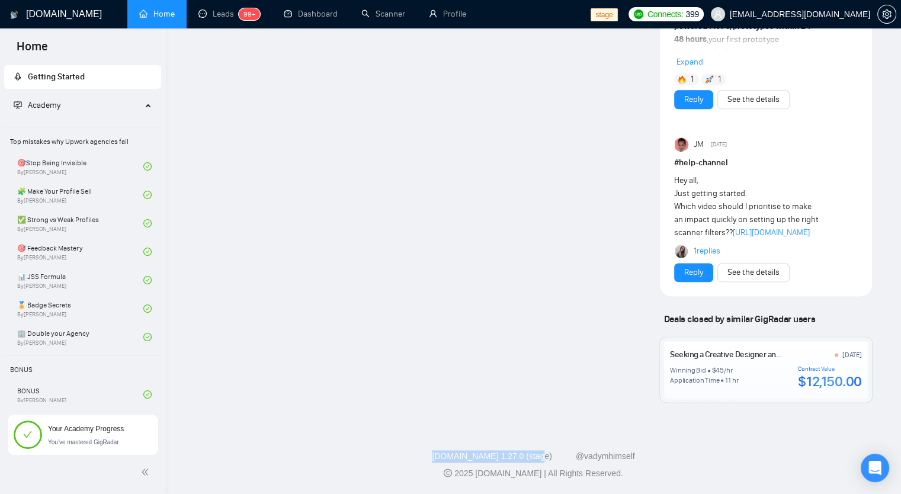
drag, startPoint x: 429, startPoint y: 458, endPoint x: 541, endPoint y: 457, distance: 111.9
click at [541, 457] on div "GigRadar.io 1.27.0 (stage) @vadymhimself" at bounding box center [533, 456] width 716 height 12
copy link "GigRadar.io 1.27.0 (stage)"
click at [230, 9] on link "Leads 99+" at bounding box center [229, 14] width 62 height 10
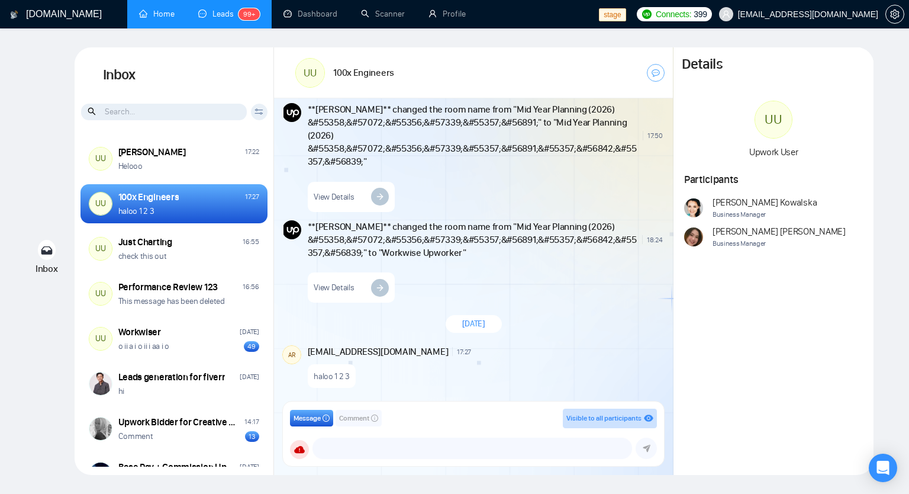
scroll to position [1113, 0]
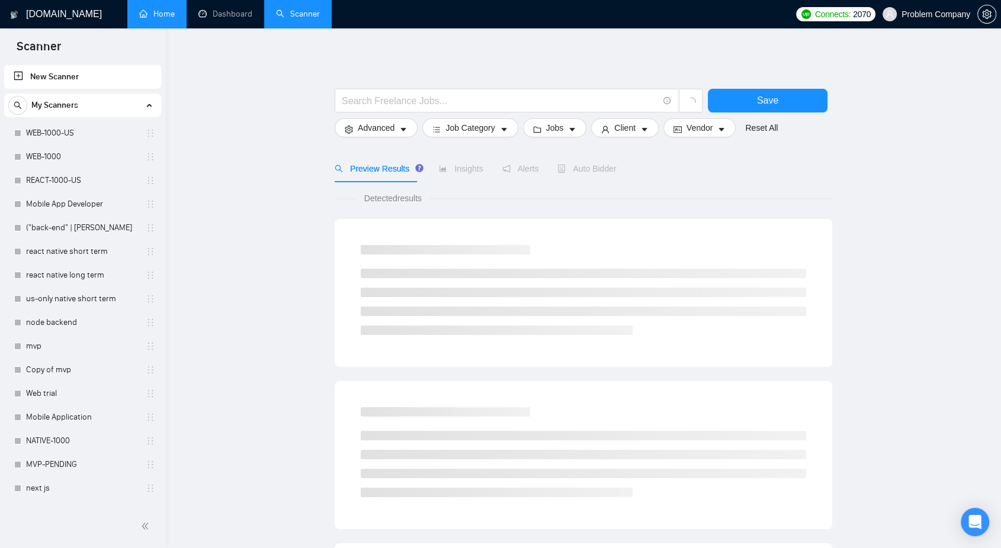
click at [150, 11] on link "Home" at bounding box center [157, 14] width 36 height 10
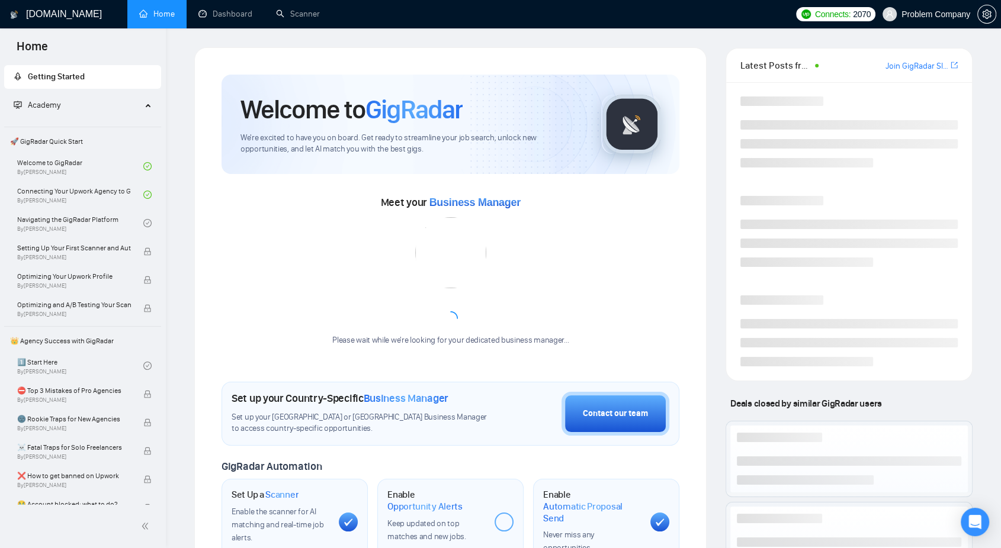
click at [930, 14] on span "Problem Company" at bounding box center [935, 14] width 69 height 0
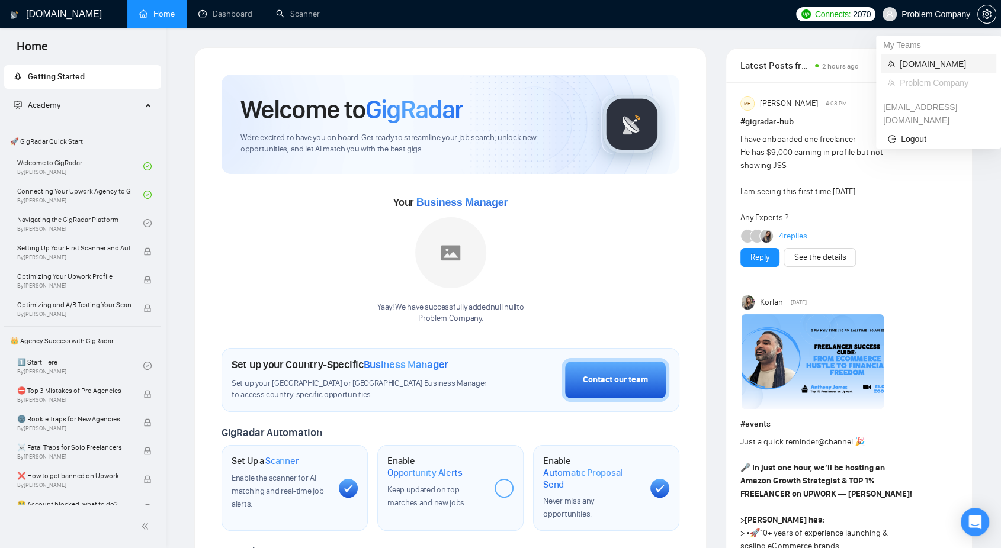
click at [920, 65] on span "Seedium.io" at bounding box center [943, 63] width 89 height 13
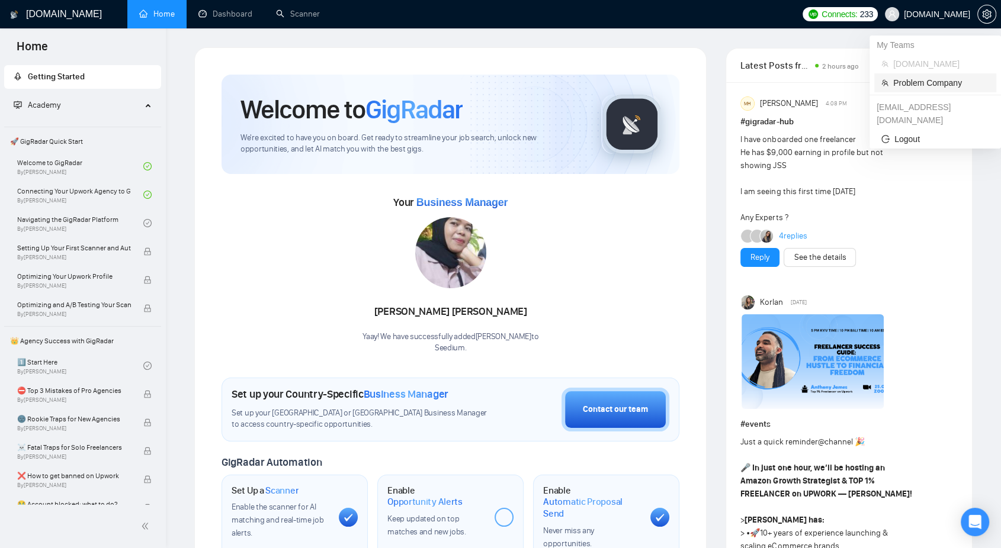
click at [928, 82] on span "Problem Company" at bounding box center [941, 82] width 96 height 13
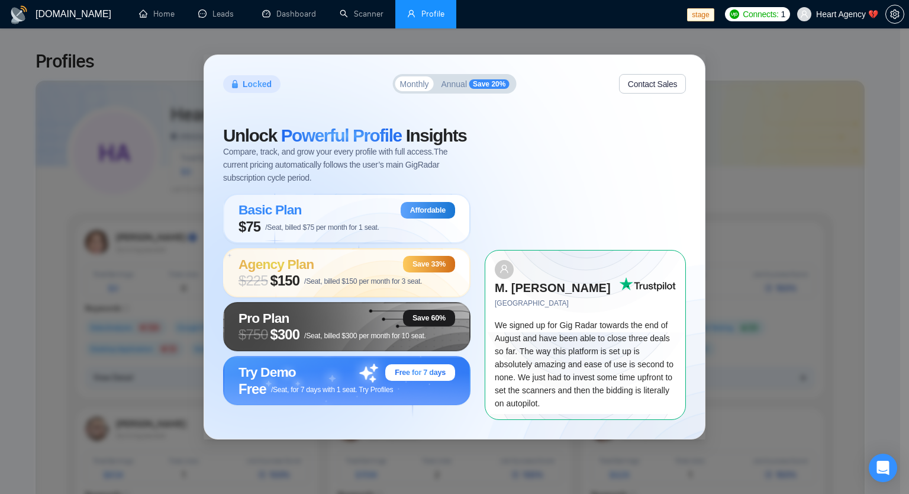
click at [723, 62] on div "Locked Monthly Annual Save 20% Contact Sales Unlock Powerful Profile Insights C…" at bounding box center [454, 247] width 909 height 494
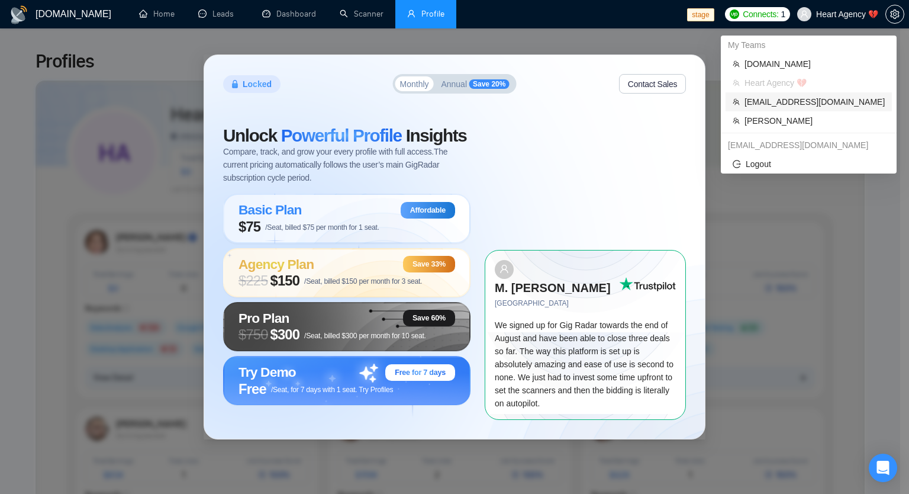
click at [799, 105] on span "[EMAIL_ADDRESS][DOMAIN_NAME]" at bounding box center [815, 101] width 140 height 13
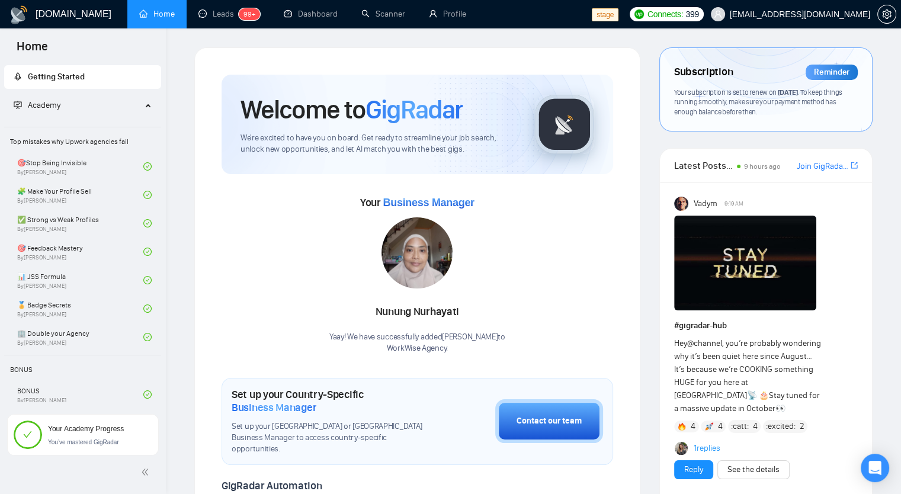
click at [724, 224] on img at bounding box center [745, 263] width 142 height 95
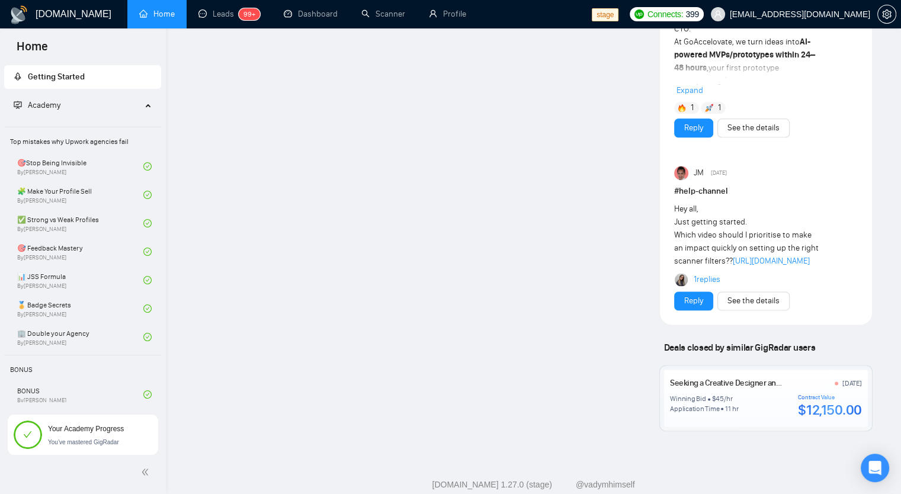
scroll to position [1615, 0]
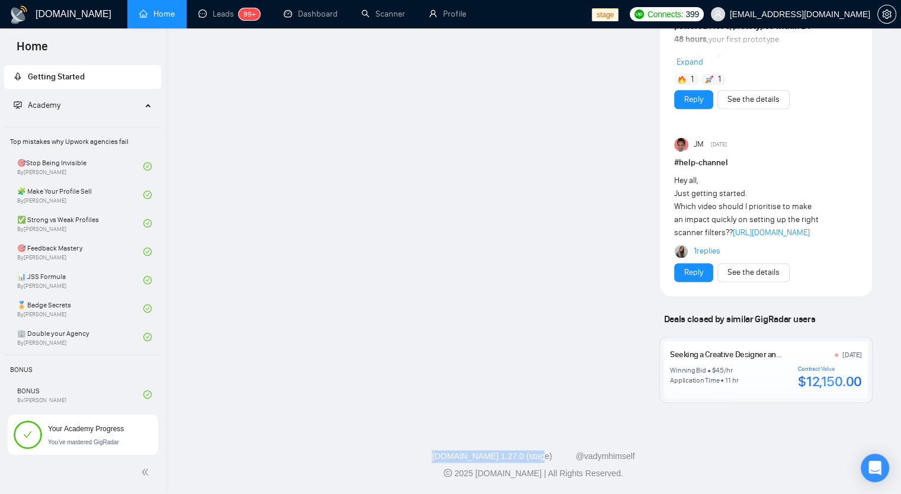
drag, startPoint x: 436, startPoint y: 454, endPoint x: 543, endPoint y: 456, distance: 107.2
click at [543, 456] on div "[DOMAIN_NAME] 1.27.0 (stage) @vadymhimself" at bounding box center [533, 456] width 716 height 12
copy link "[DOMAIN_NAME] 1.27.0 (stage)"
click at [208, 19] on link "Leads 99+" at bounding box center [229, 14] width 62 height 10
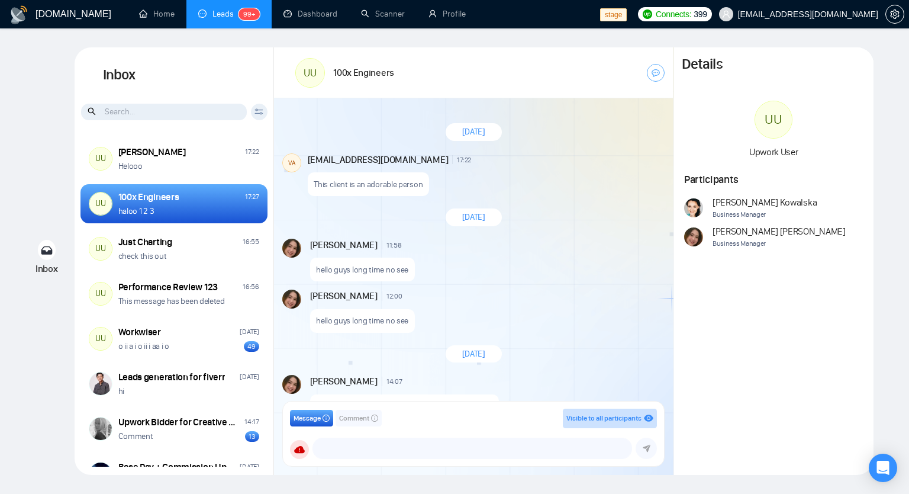
scroll to position [986, 0]
